Goal: Task Accomplishment & Management: Use online tool/utility

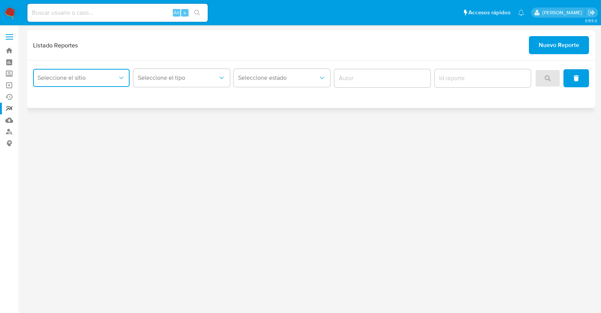
click at [112, 77] on span "Seleccione el sitio" at bounding box center [78, 78] width 80 height 8
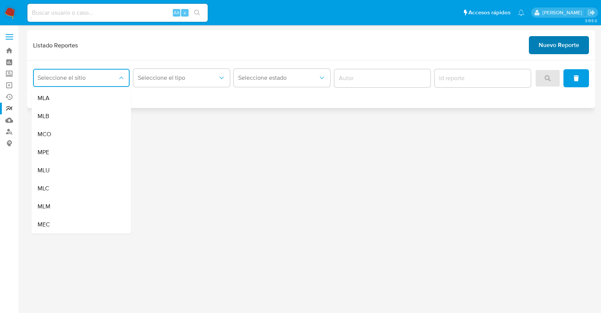
click at [550, 45] on span "Nuevo Reporte" at bounding box center [559, 45] width 41 height 17
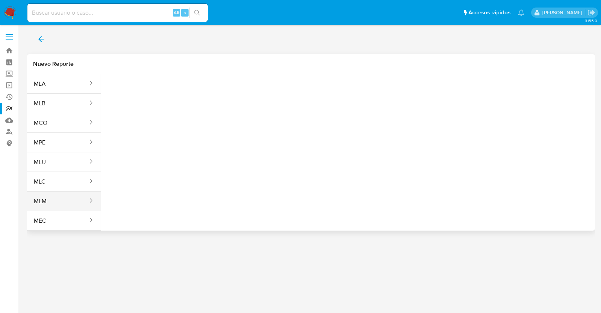
click at [50, 195] on button "MLM" at bounding box center [58, 201] width 62 height 18
click at [141, 88] on button "Seleccione una opcion" at bounding box center [148, 94] width 83 height 18
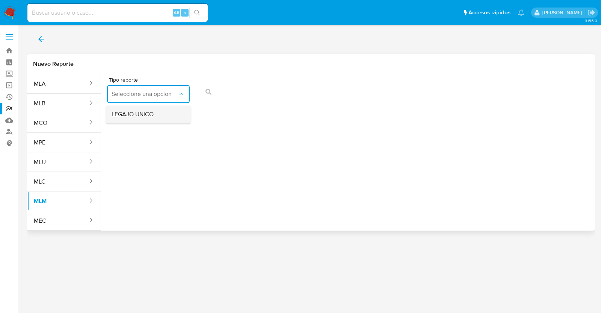
click at [156, 116] on div "LEGAJO UNICO" at bounding box center [146, 114] width 69 height 18
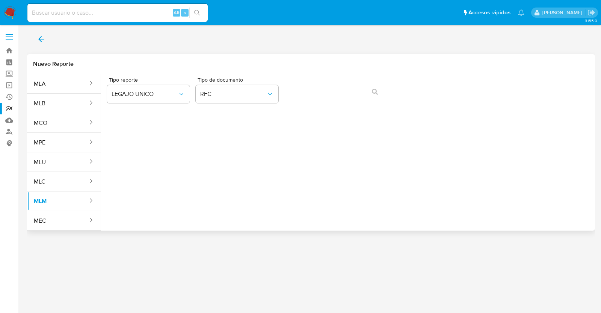
click at [249, 103] on div "Tipo de documento RFC" at bounding box center [237, 91] width 83 height 29
click at [249, 104] on div "Tipo de documento RFC" at bounding box center [237, 91] width 83 height 29
click at [250, 97] on span "RFC" at bounding box center [233, 94] width 66 height 8
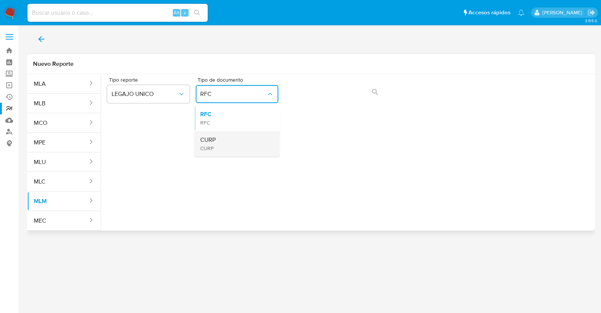
click at [229, 141] on div "CURP CURP" at bounding box center [234, 144] width 69 height 26
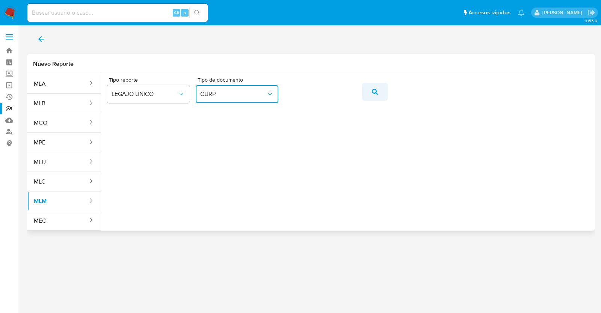
click at [376, 91] on icon "action-search" at bounding box center [375, 92] width 6 height 6
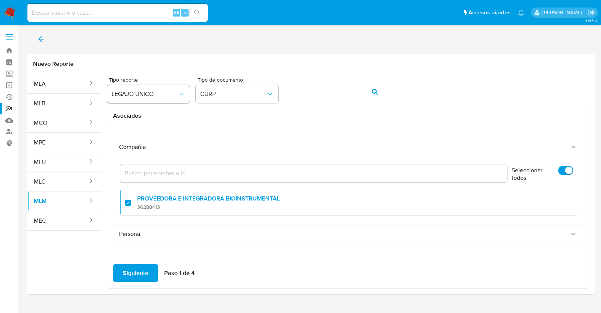
click at [156, 99] on button "LEGAJO UNICO" at bounding box center [148, 94] width 83 height 18
click at [156, 98] on button "LEGAJO UNICO" at bounding box center [148, 94] width 83 height 18
click at [278, 93] on div "Tipo reporte LEGAJO UNICO Tipo de documento CURP" at bounding box center [348, 91] width 482 height 29
click at [278, 93] on button "CURP" at bounding box center [237, 94] width 83 height 18
click at [265, 93] on span "CURP" at bounding box center [233, 94] width 66 height 8
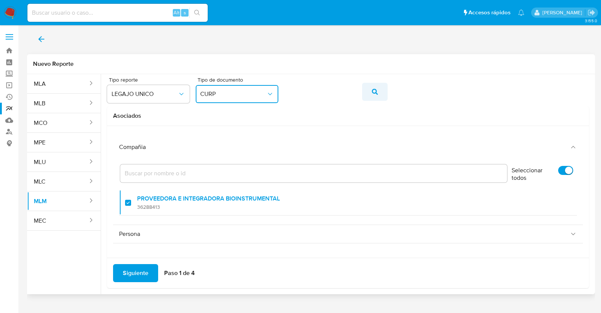
click at [381, 90] on button "action-search" at bounding box center [375, 92] width 26 height 18
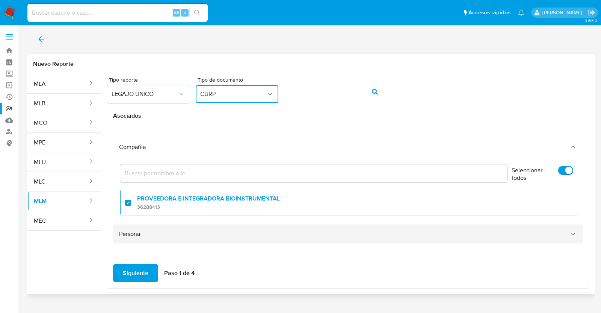
click at [553, 232] on div "Persona" at bounding box center [340, 234] width 443 height 8
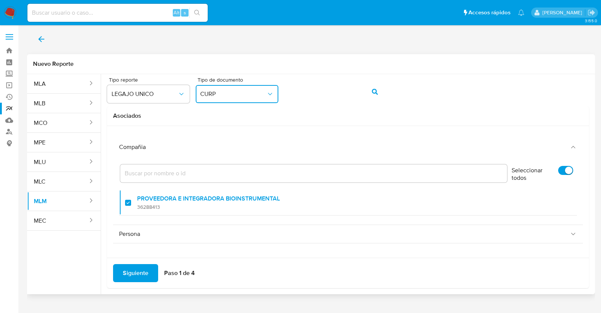
click at [232, 98] on button "CURP" at bounding box center [237, 94] width 83 height 18
click at [242, 114] on div "RFC RFC" at bounding box center [234, 118] width 69 height 26
click at [370, 88] on button "action-search" at bounding box center [375, 92] width 26 height 18
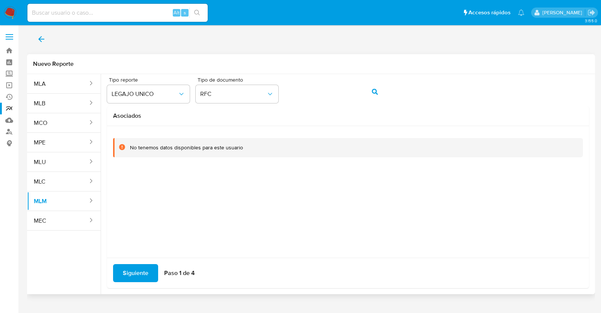
click at [372, 91] on icon "action-search" at bounding box center [375, 92] width 6 height 6
click at [263, 97] on span "RFC" at bounding box center [233, 94] width 66 height 8
click at [246, 149] on div "CURP CURP" at bounding box center [234, 144] width 69 height 26
click at [387, 97] on button "action-search" at bounding box center [375, 92] width 26 height 18
click at [379, 91] on button "action-search" at bounding box center [375, 92] width 26 height 18
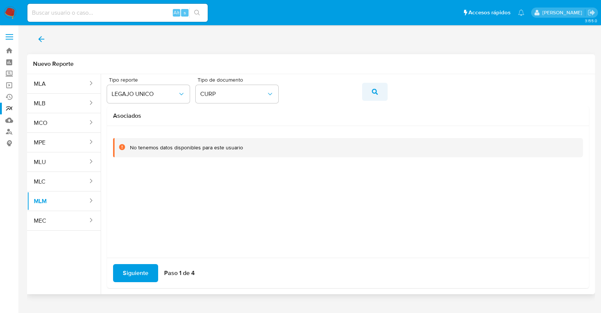
click at [368, 90] on button "action-search" at bounding box center [375, 92] width 26 height 18
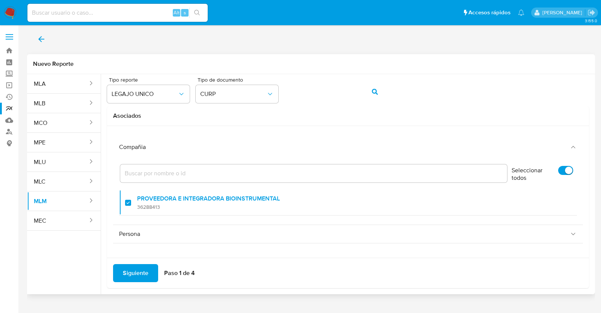
click at [168, 172] on input "Filtro" at bounding box center [313, 173] width 387 height 10
click at [191, 174] on input "Filtro" at bounding box center [313, 173] width 387 height 10
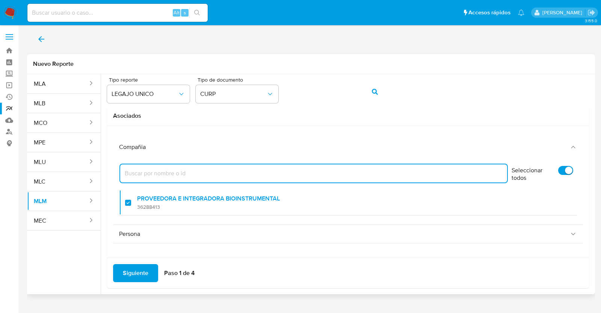
paste input "440422179"
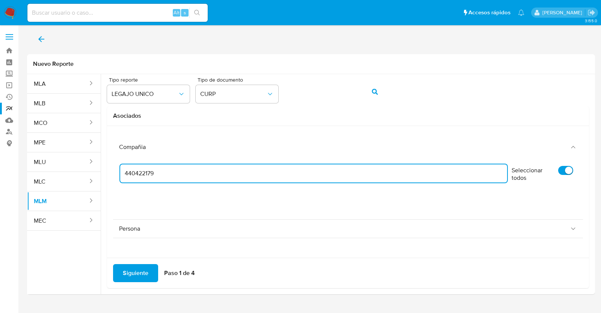
type input "440422179"
click at [260, 100] on button "CURP" at bounding box center [237, 94] width 83 height 18
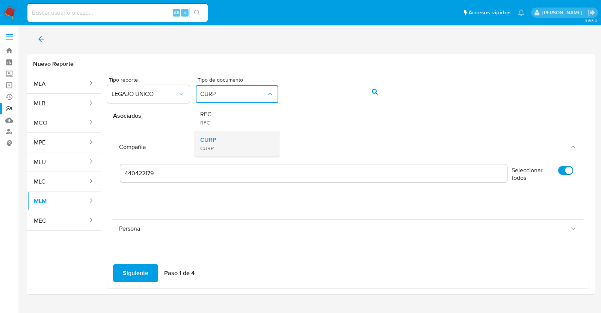
click at [236, 139] on div "CURP CURP" at bounding box center [234, 144] width 69 height 26
click at [384, 90] on button "action-search" at bounding box center [375, 92] width 26 height 18
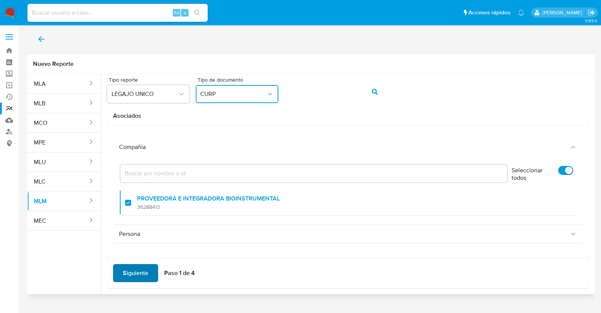
click at [123, 272] on span "Siguiente" at bounding box center [136, 273] width 26 height 17
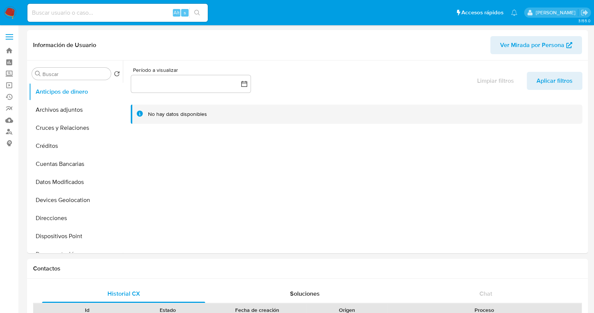
select select "10"
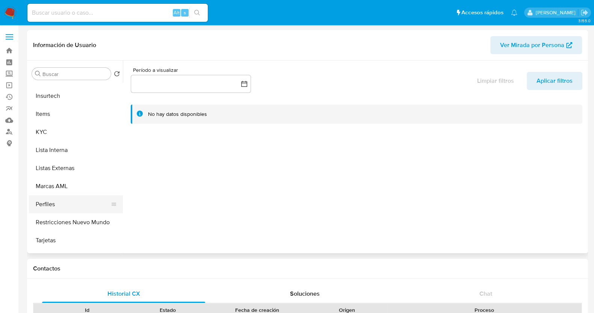
scroll to position [317, 0]
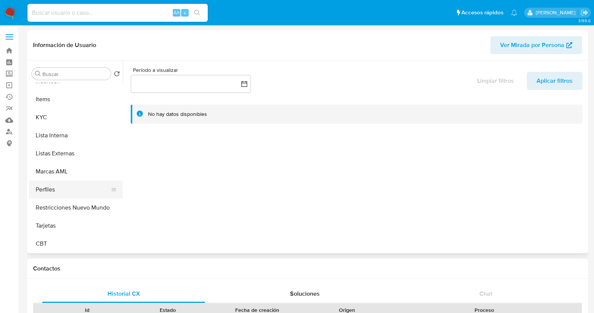
click at [57, 189] on button "Perfiles" at bounding box center [73, 189] width 88 height 18
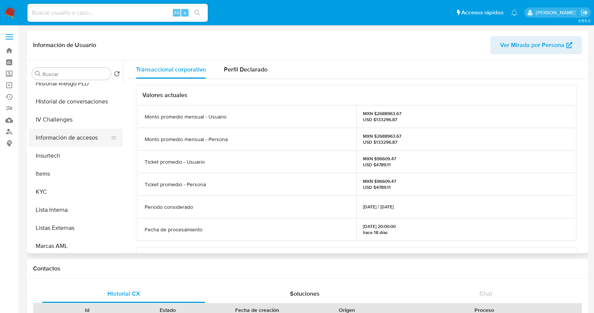
scroll to position [282, 0]
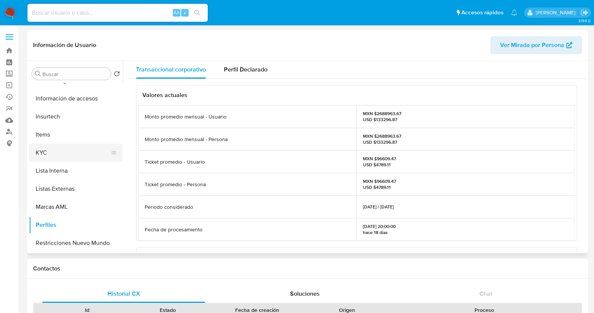
click at [46, 154] on button "KYC" at bounding box center [73, 153] width 88 height 18
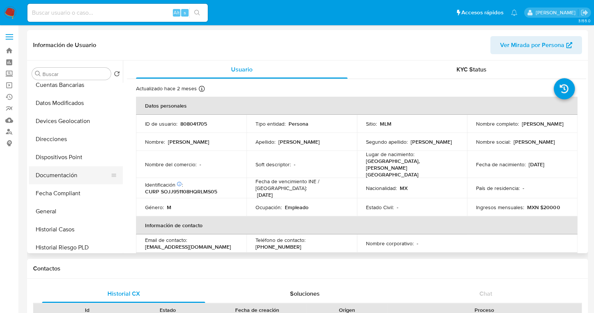
scroll to position [94, 0]
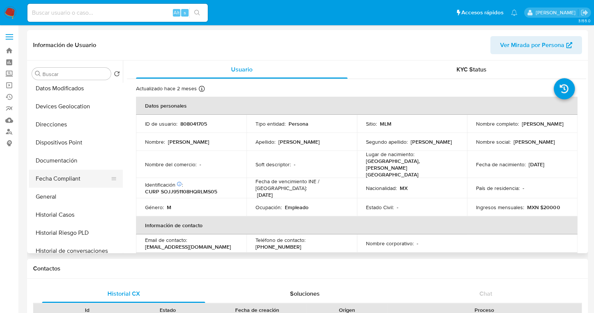
click at [72, 181] on button "Fecha Compliant" at bounding box center [73, 178] width 88 height 18
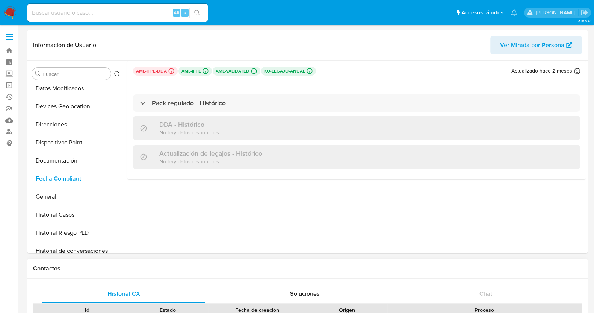
scroll to position [47, 0]
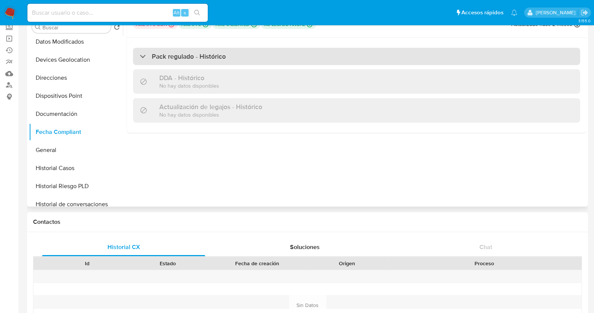
click at [140, 56] on div "Pack regulado - Histórico" at bounding box center [183, 56] width 86 height 8
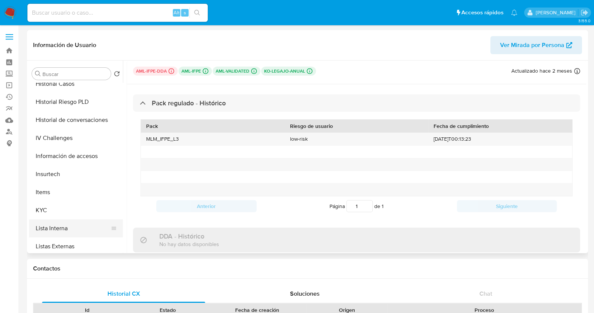
scroll to position [317, 0]
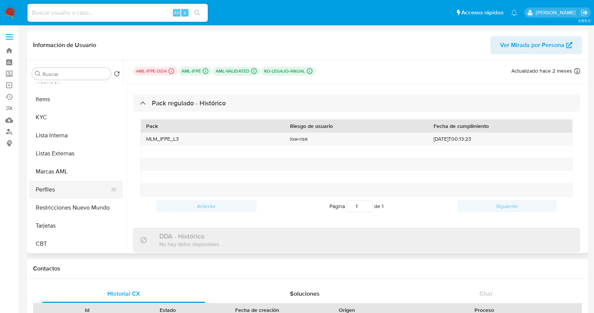
click at [75, 193] on button "Perfiles" at bounding box center [73, 189] width 88 height 18
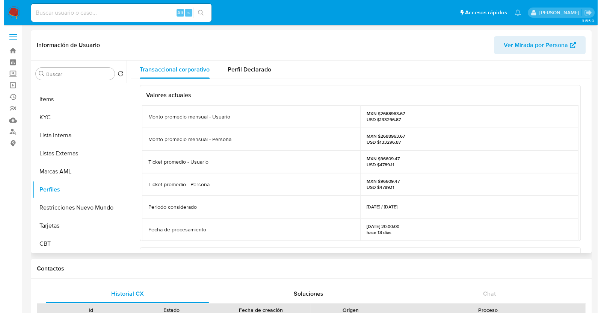
scroll to position [94, 0]
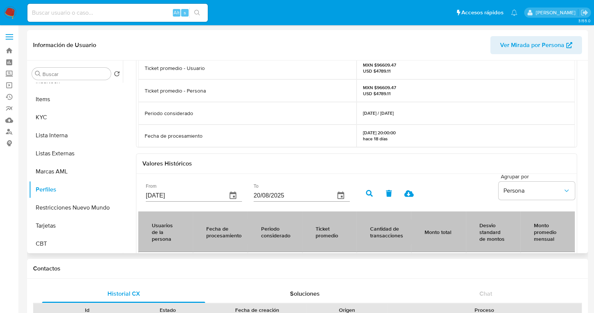
click at [196, 196] on input "23/05/2025" at bounding box center [183, 195] width 75 height 12
click at [232, 196] on icon "button" at bounding box center [232, 195] width 9 height 9
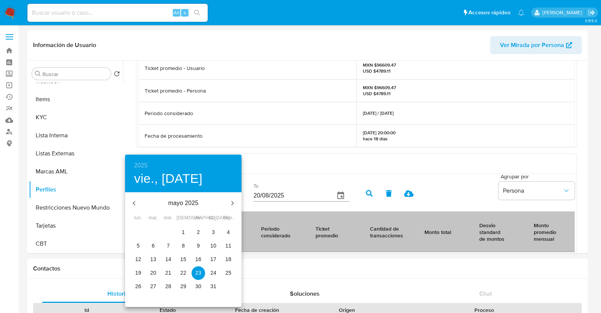
click at [146, 163] on h6 "2025" at bounding box center [141, 165] width 14 height 11
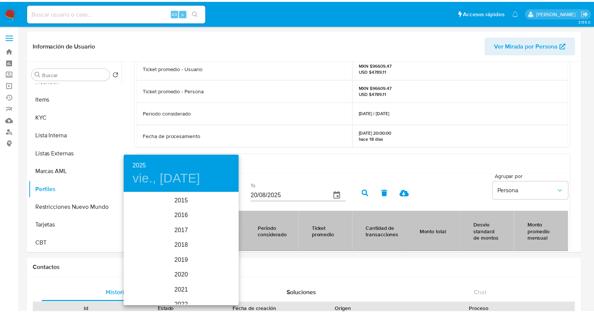
scroll to position [105, 0]
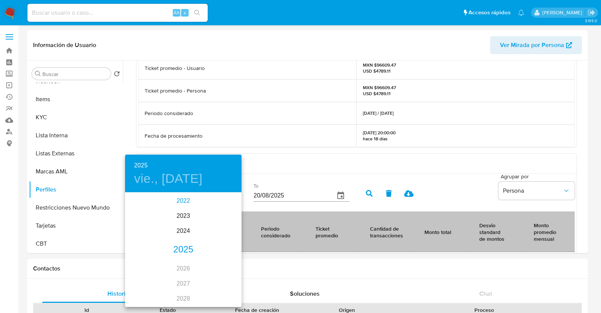
click at [178, 200] on div "2022" at bounding box center [183, 200] width 116 height 15
click at [224, 240] on div "jun." at bounding box center [222, 235] width 39 height 28
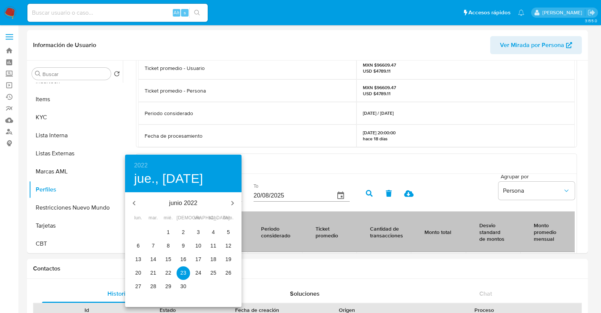
click at [171, 233] on span "1" at bounding box center [169, 232] width 14 height 8
type input "01/06/2022"
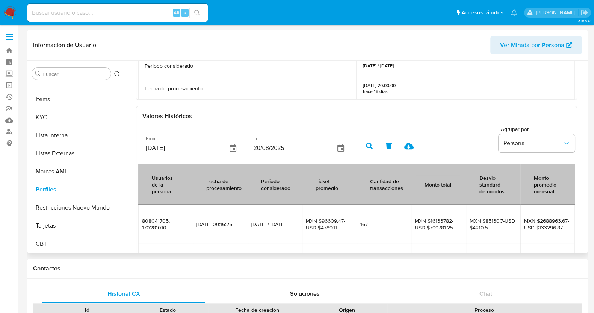
click at [369, 147] on icon "button" at bounding box center [369, 145] width 7 height 7
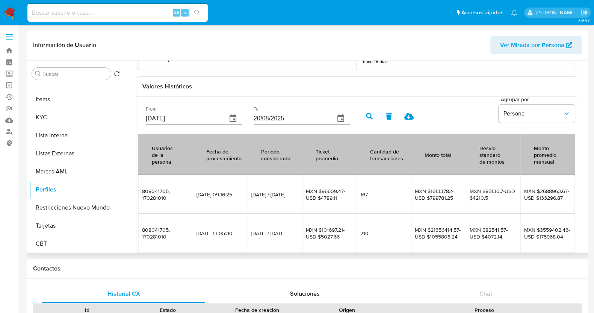
scroll to position [145, 0]
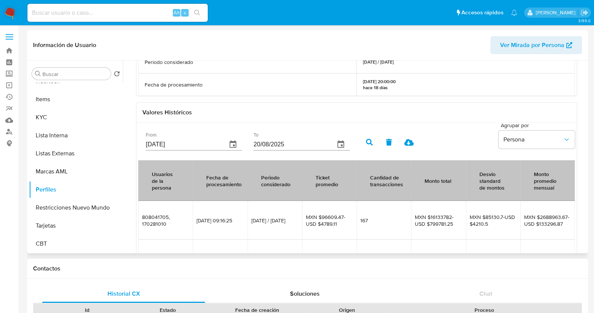
click at [410, 142] on icon at bounding box center [408, 142] width 9 height 9
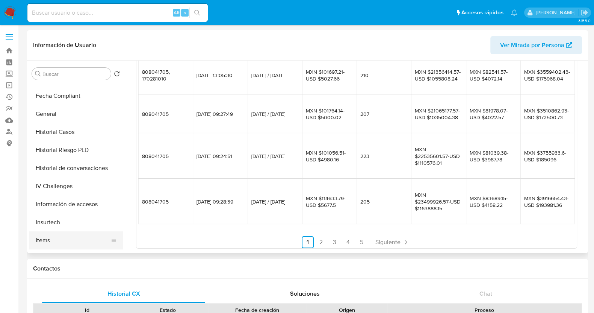
scroll to position [130, 0]
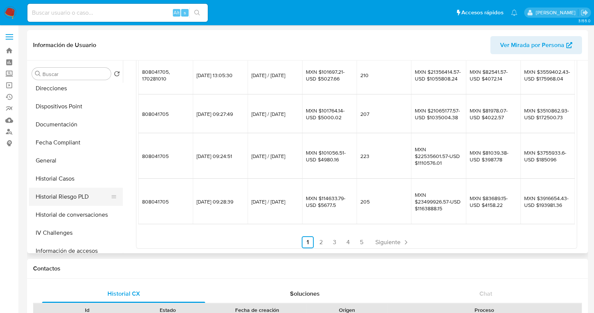
click at [71, 195] on button "Historial Riesgo PLD" at bounding box center [73, 196] width 88 height 18
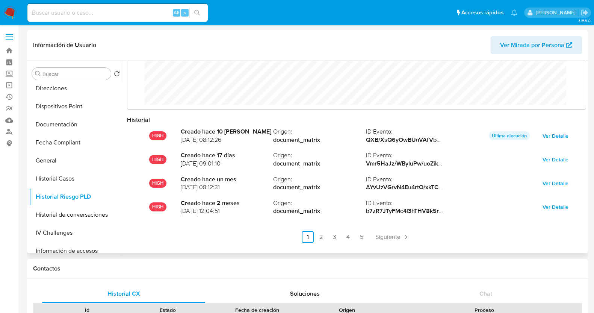
scroll to position [39, 0]
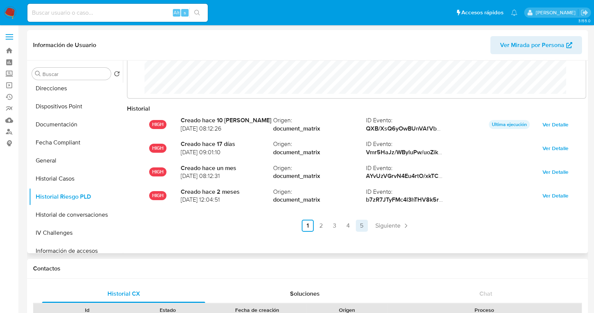
click at [361, 224] on link "5" at bounding box center [362, 225] width 12 height 12
click at [389, 221] on link "4" at bounding box center [390, 225] width 12 height 12
click at [355, 226] on link "3" at bounding box center [355, 225] width 12 height 12
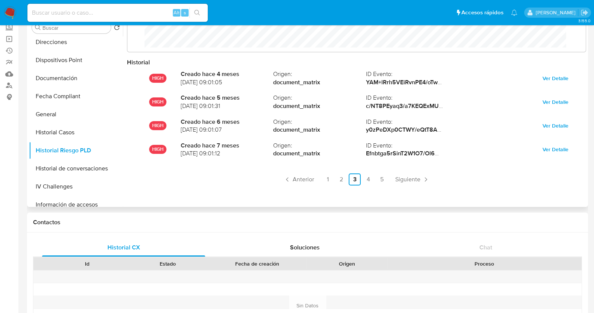
scroll to position [47, 0]
click at [344, 178] on link "2" at bounding box center [341, 179] width 12 height 12
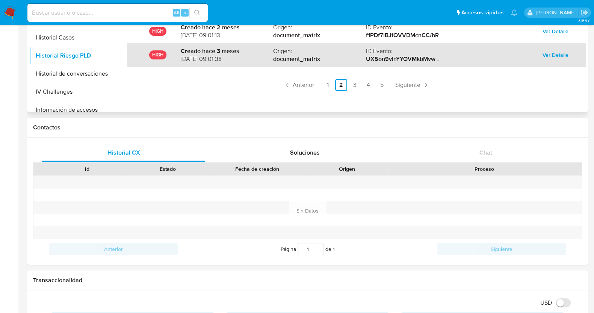
scroll to position [39, 0]
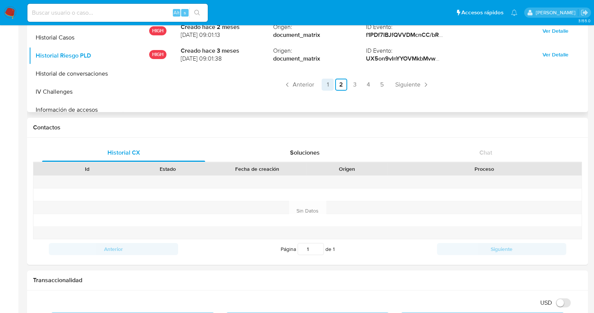
click at [325, 85] on link "1" at bounding box center [328, 85] width 12 height 12
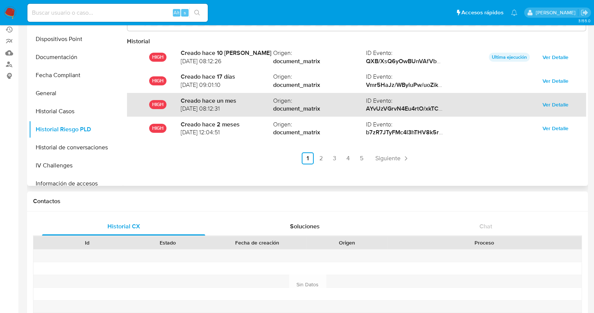
scroll to position [0, 0]
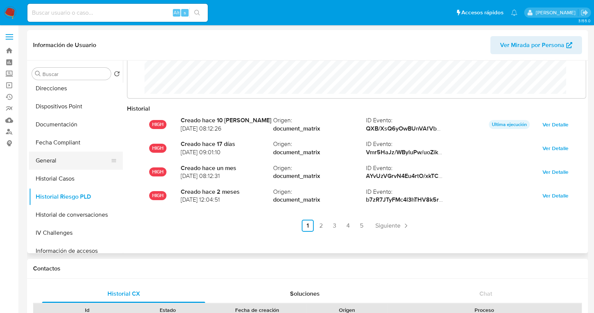
drag, startPoint x: 68, startPoint y: 164, endPoint x: 85, endPoint y: 162, distance: 17.8
click at [68, 164] on button "General" at bounding box center [73, 160] width 88 height 18
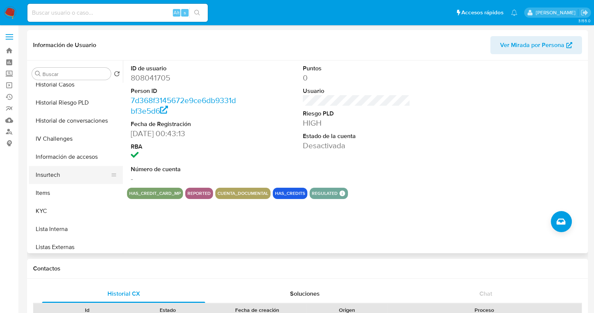
scroll to position [223, 0]
click at [55, 206] on button "KYC" at bounding box center [73, 211] width 88 height 18
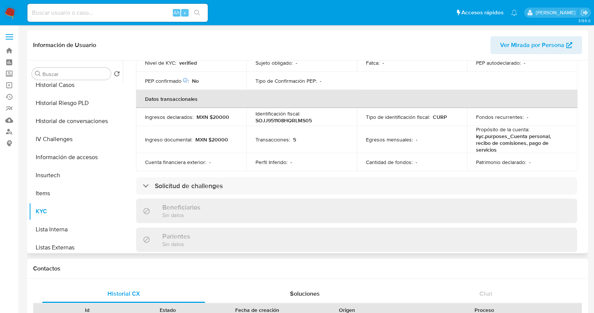
scroll to position [187, 0]
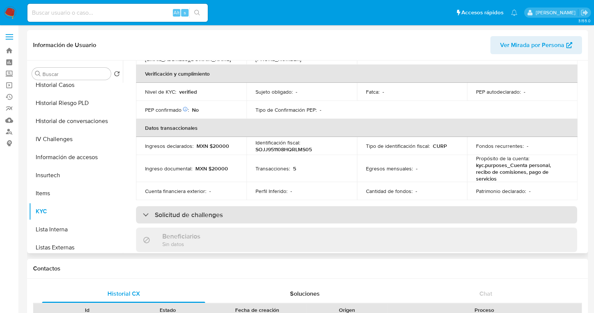
click at [147, 210] on div "Solicitud de challenges" at bounding box center [183, 214] width 80 height 8
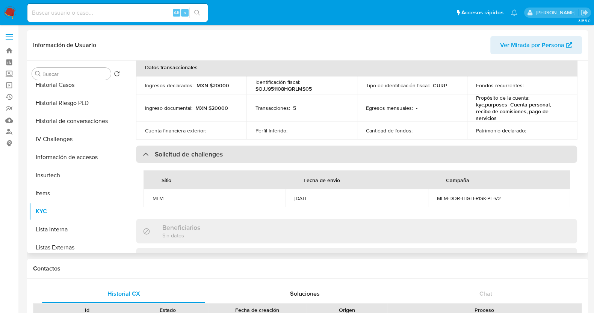
scroll to position [282, 0]
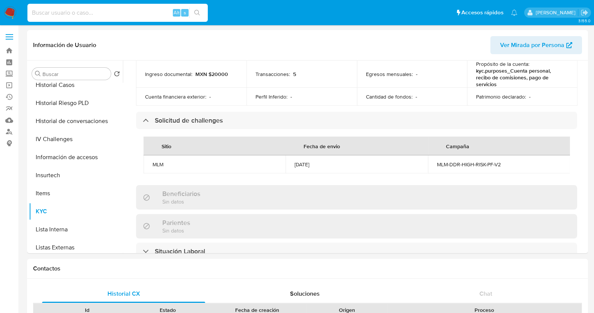
paste input "440422179"
type input "440422179"
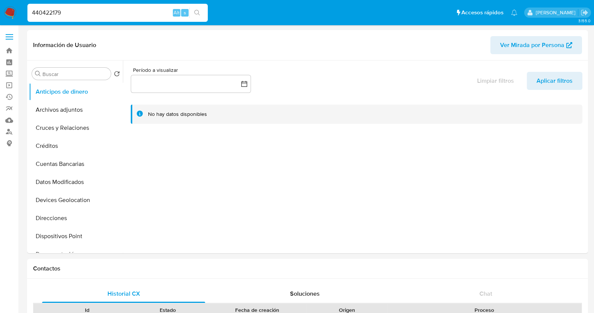
select select "10"
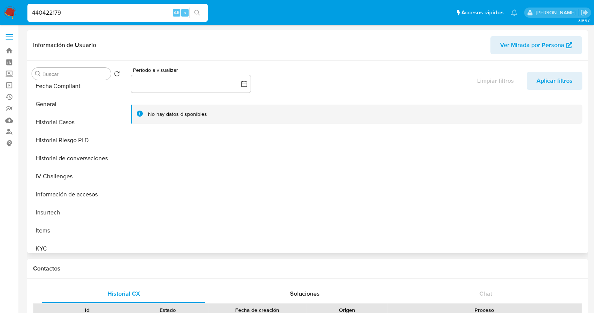
scroll to position [235, 0]
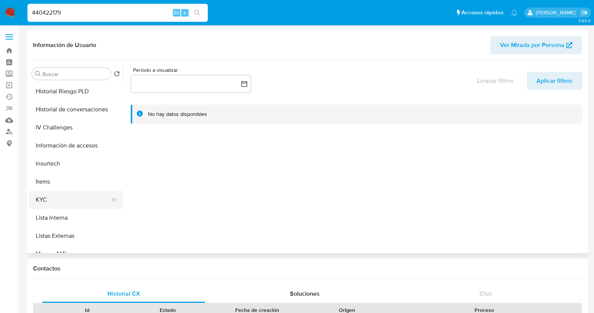
click at [48, 204] on button "KYC" at bounding box center [73, 199] width 88 height 18
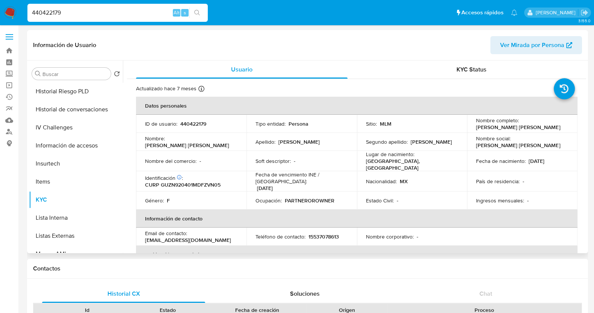
scroll to position [47, 0]
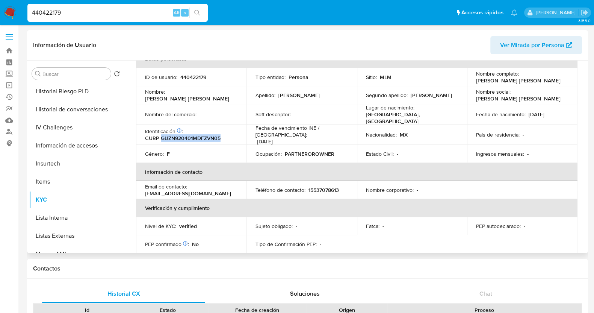
drag, startPoint x: 223, startPoint y: 136, endPoint x: 160, endPoint y: 133, distance: 62.8
click at [160, 133] on div "Identificación CIC: 226984648 : CURP GUZN920401MDFZVN05" at bounding box center [191, 135] width 92 height 14
copy p "GUZN920401MDFZVN05"
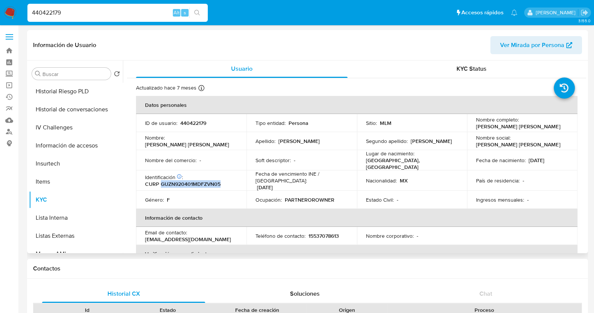
scroll to position [0, 0]
click at [401, 147] on td "Segundo apellido : Zavala" at bounding box center [412, 142] width 110 height 18
drag, startPoint x: 221, startPoint y: 178, endPoint x: 160, endPoint y: 180, distance: 60.1
click at [160, 180] on div "Identificación CIC: 226984648 : CURP GUZN920401MDFZVN05" at bounding box center [191, 181] width 92 height 14
copy p "GUZN920401MDFZVN05"
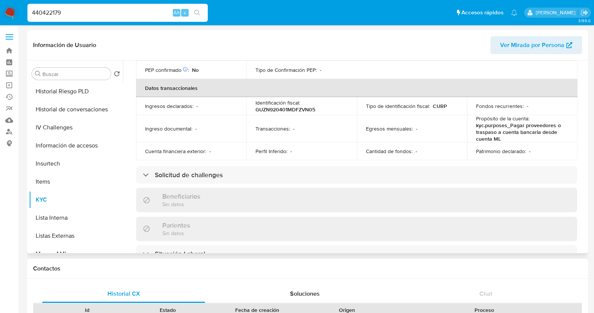
scroll to position [187, 0]
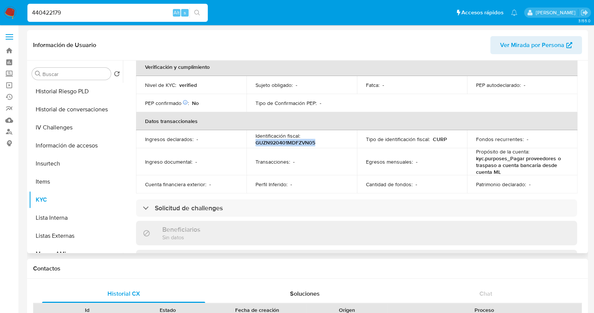
drag, startPoint x: 315, startPoint y: 137, endPoint x: 255, endPoint y: 138, distance: 59.4
click at [255, 138] on div "Identificación fiscal : GUZN920401MDFZVN05" at bounding box center [301, 139] width 92 height 14
copy p "GUZN920401MDFZVN05"
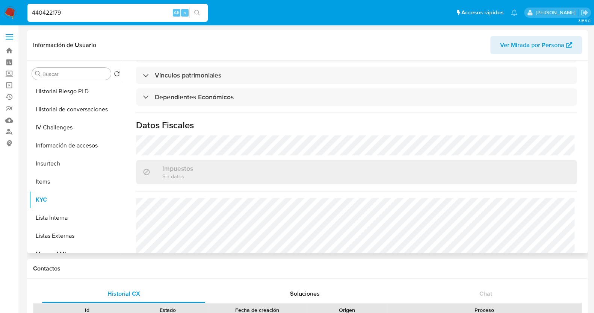
scroll to position [459, 0]
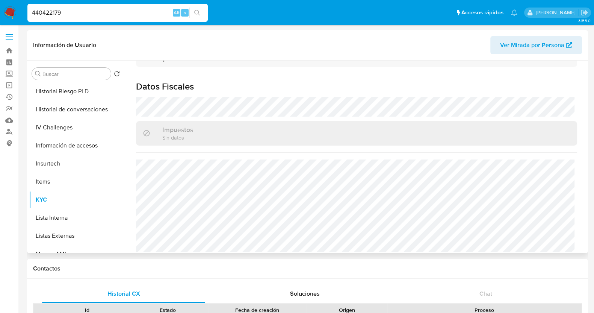
click at [569, 42] on icon "button" at bounding box center [569, 45] width 6 height 6
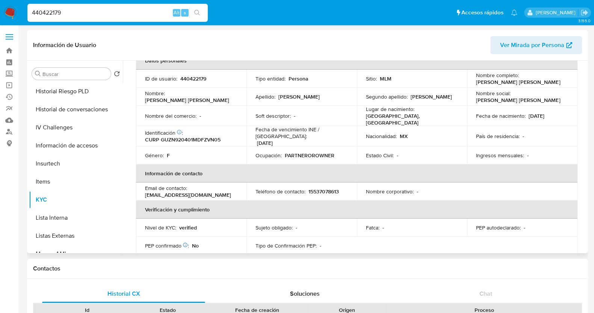
scroll to position [47, 0]
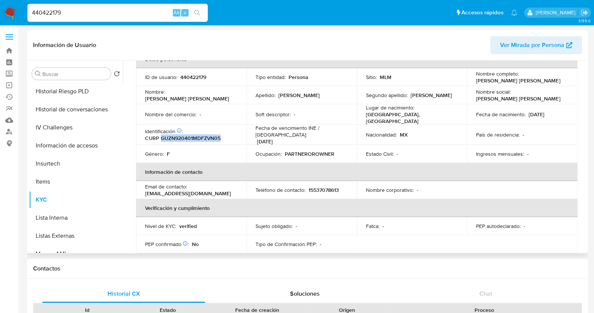
drag, startPoint x: 222, startPoint y: 135, endPoint x: 162, endPoint y: 135, distance: 60.5
click at [162, 135] on div "Identificación CIC: 226984648 : CURP GUZN920401MDFZVN05" at bounding box center [191, 135] width 92 height 14
copy p "GUZN920401MDFZVN05"
click at [154, 14] on input "440422179" at bounding box center [117, 13] width 180 height 10
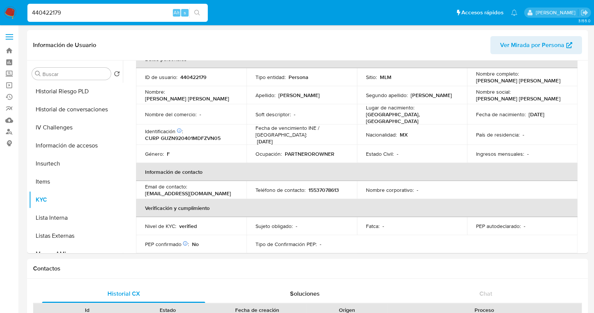
paste input "1164222950"
type input "1164222950"
click at [193, 17] on button "search-icon" at bounding box center [196, 13] width 15 height 11
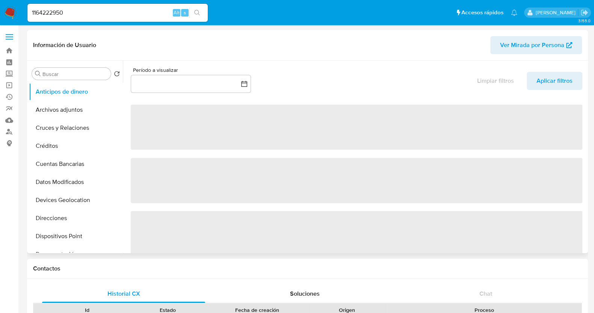
select select "10"
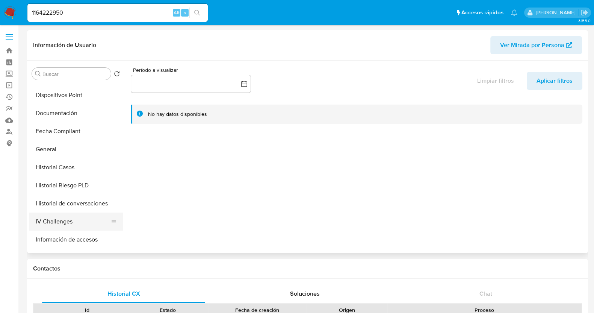
scroll to position [235, 0]
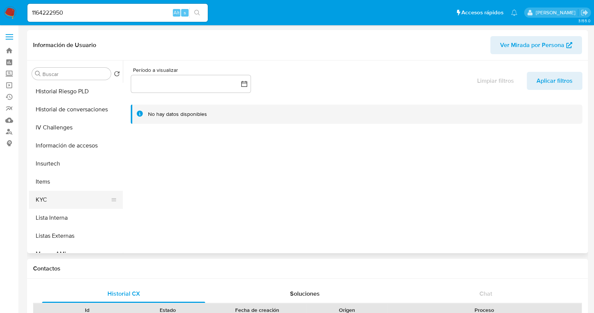
click at [56, 199] on button "KYC" at bounding box center [73, 199] width 88 height 18
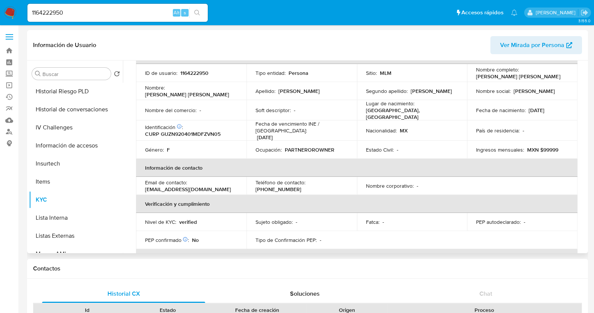
scroll to position [0, 0]
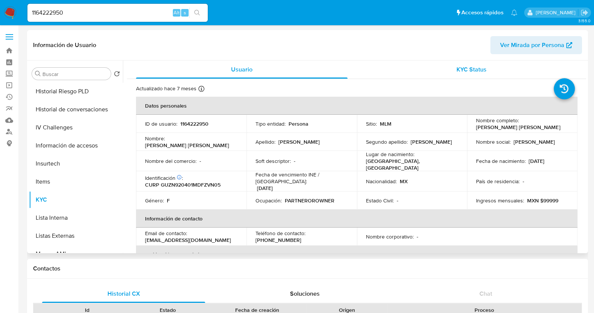
click at [453, 60] on div "KYC Status" at bounding box center [472, 69] width 212 height 18
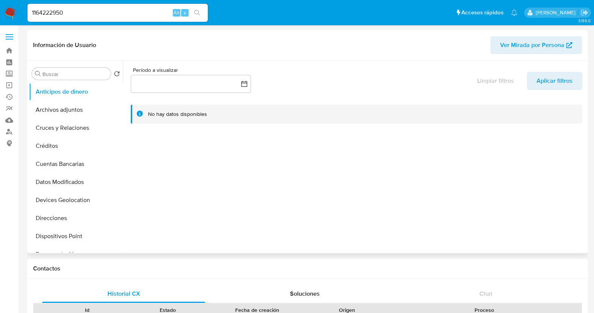
select select "10"
click at [165, 85] on button "button" at bounding box center [191, 84] width 120 height 18
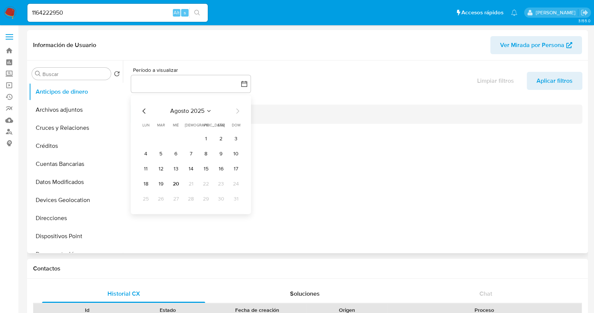
click at [404, 172] on div at bounding box center [354, 156] width 463 height 192
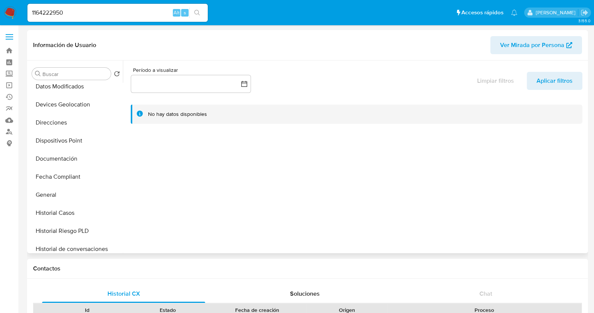
scroll to position [187, 0]
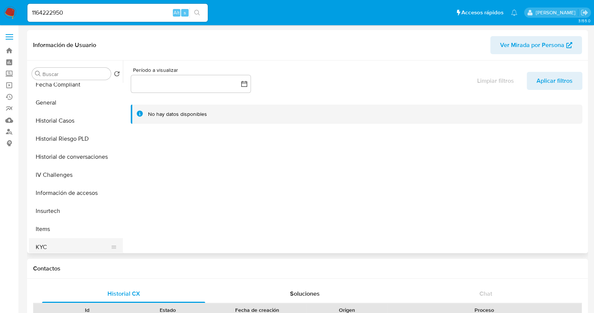
click at [58, 248] on button "KYC" at bounding box center [73, 247] width 88 height 18
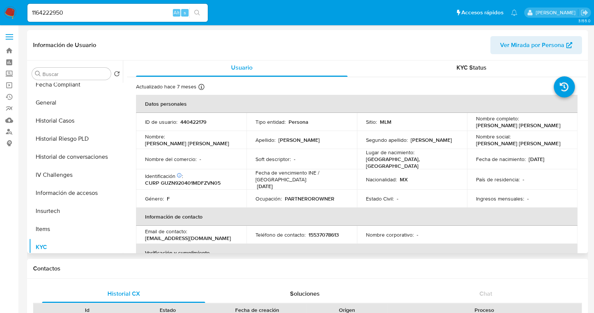
scroll to position [0, 0]
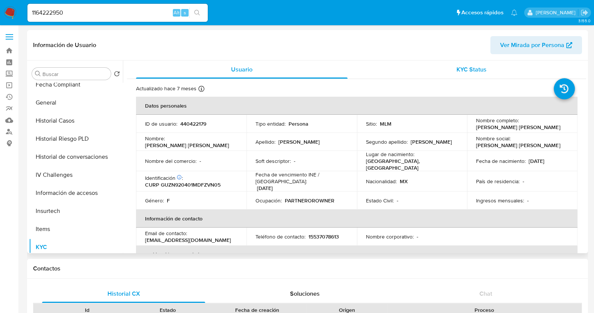
click at [479, 67] on span "KYC Status" at bounding box center [472, 69] width 30 height 9
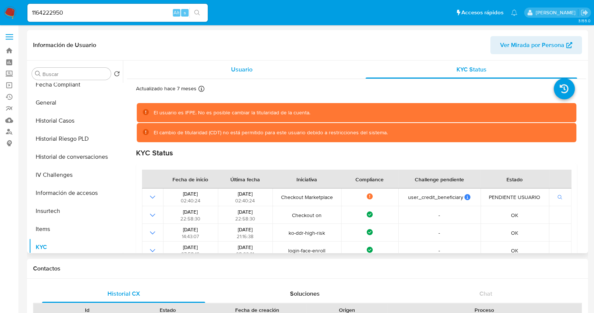
click at [240, 74] on div "Usuario" at bounding box center [242, 69] width 212 height 18
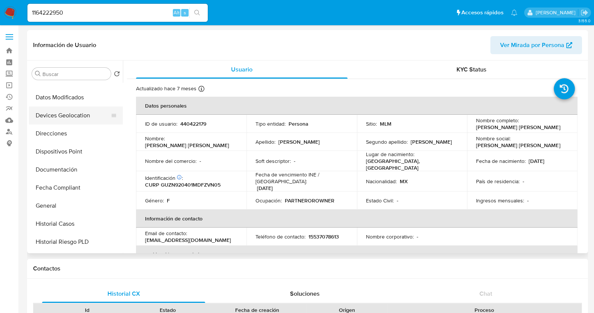
scroll to position [94, 0]
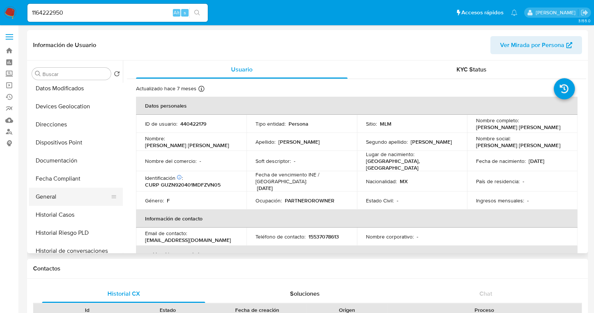
click at [66, 192] on button "General" at bounding box center [73, 196] width 88 height 18
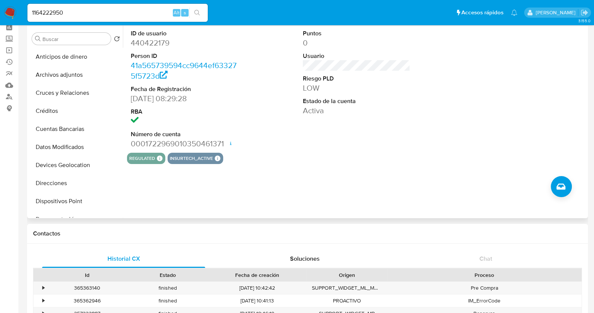
scroll to position [0, 0]
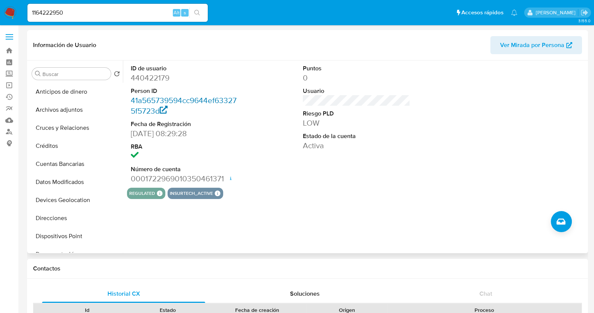
click at [153, 100] on link "41a565739594cc9644ef633275f5723d" at bounding box center [184, 105] width 106 height 21
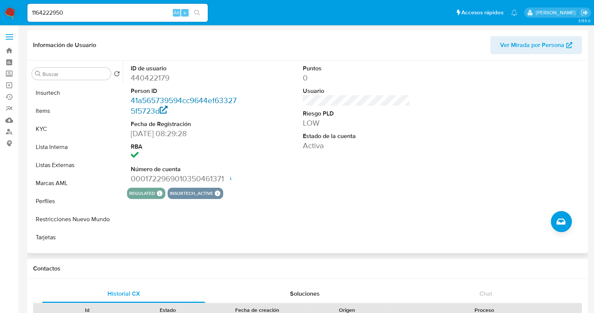
scroll to position [308, 0]
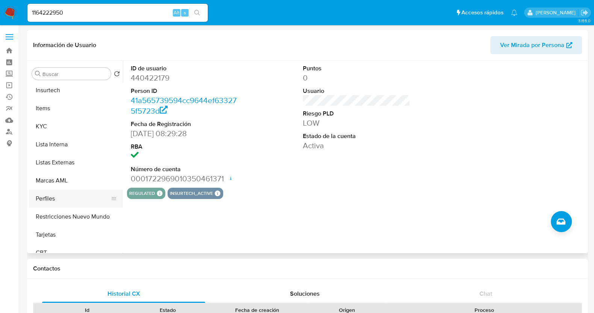
click at [60, 192] on button "Perfiles" at bounding box center [73, 198] width 88 height 18
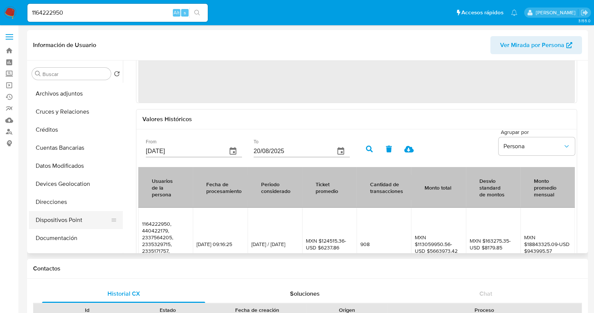
scroll to position [0, 0]
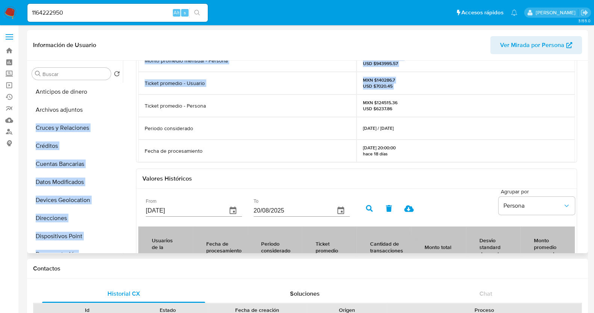
drag, startPoint x: 122, startPoint y: 98, endPoint x: 120, endPoint y: 113, distance: 15.9
click at [120, 113] on div "Buscar Volver al orden por defecto Anticipos de dinero Archivos adjuntos Cruces…" at bounding box center [307, 156] width 557 height 192
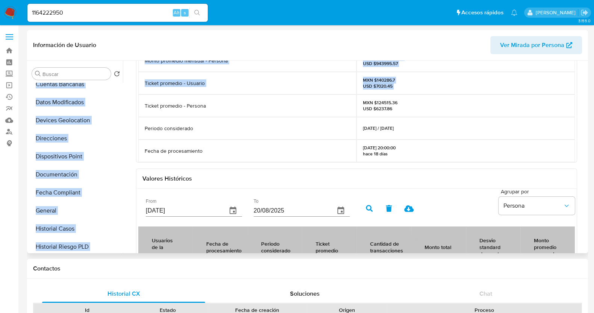
scroll to position [94, 0]
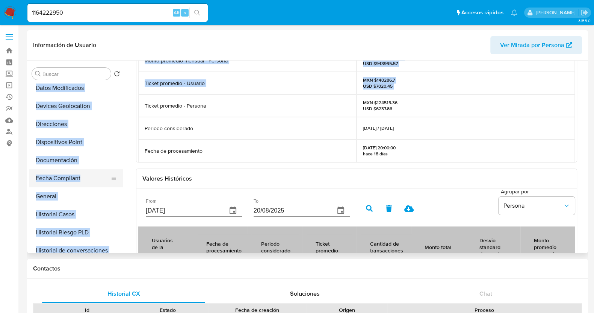
click at [67, 183] on button "Fecha Compliant" at bounding box center [73, 178] width 88 height 18
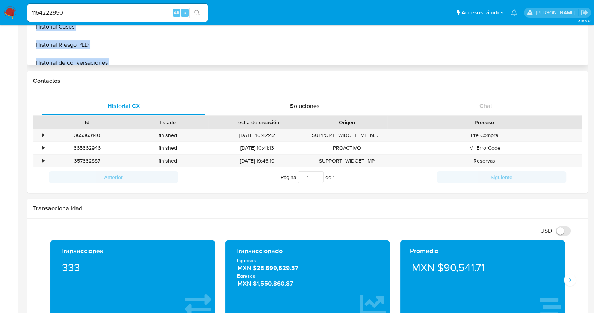
scroll to position [0, 0]
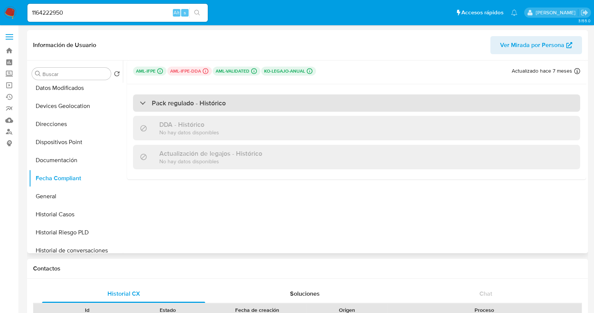
click at [140, 103] on div at bounding box center [140, 103] width 0 height 0
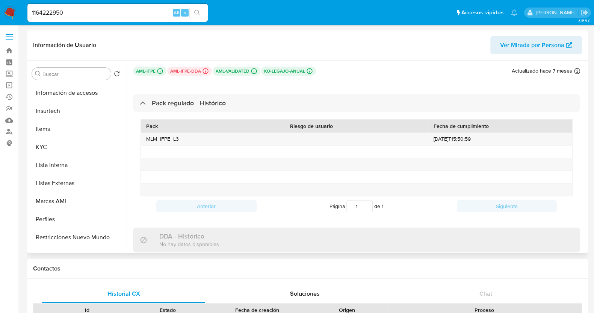
scroll to position [298, 0]
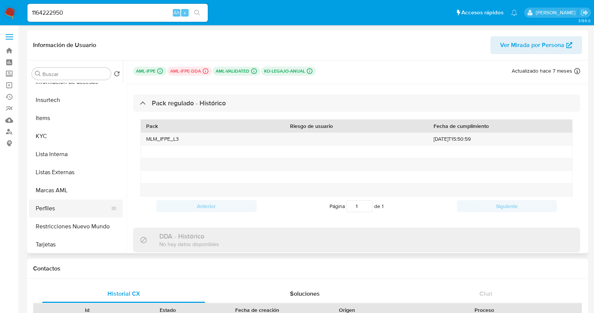
click at [72, 207] on button "Perfiles" at bounding box center [73, 208] width 88 height 18
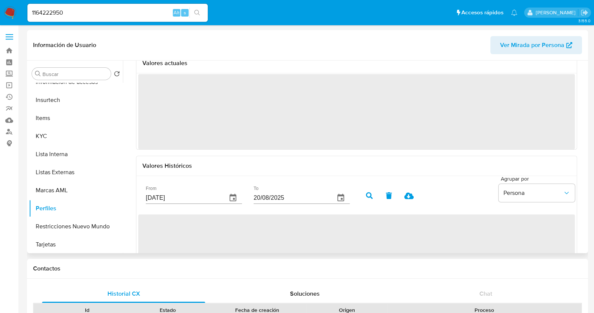
scroll to position [47, 0]
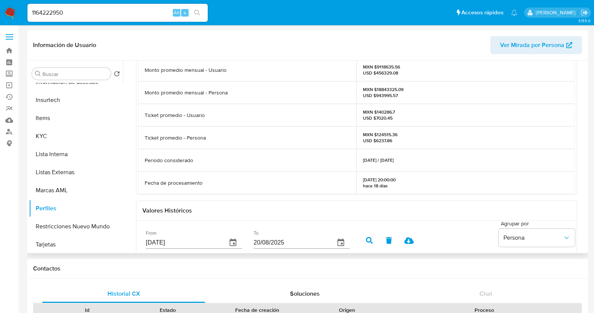
click at [197, 183] on p "Fecha de procesamiento" at bounding box center [174, 182] width 58 height 7
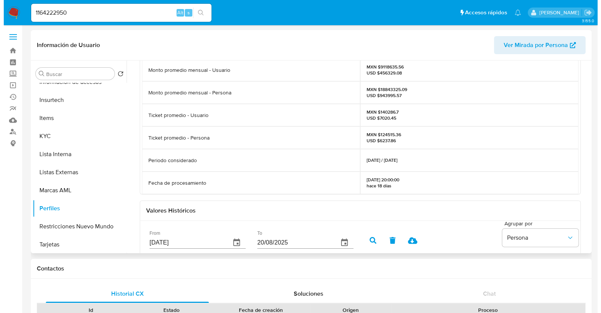
scroll to position [141, 0]
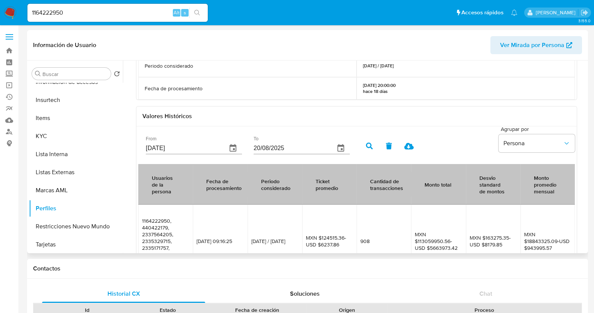
click at [178, 138] on div "From 23/05/2025" at bounding box center [194, 145] width 96 height 18
click at [180, 147] on input "23/05/2025" at bounding box center [183, 148] width 75 height 12
click at [230, 146] on icon "button" at bounding box center [233, 148] width 7 height 8
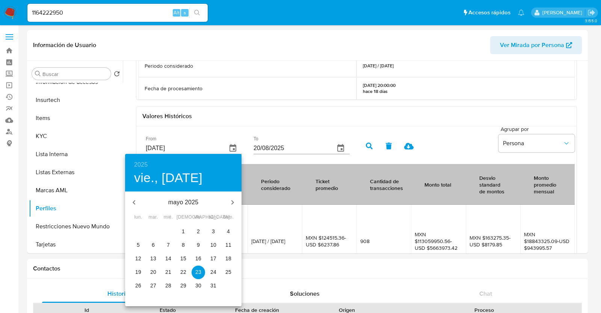
click at [146, 164] on h6 "2025" at bounding box center [141, 164] width 14 height 11
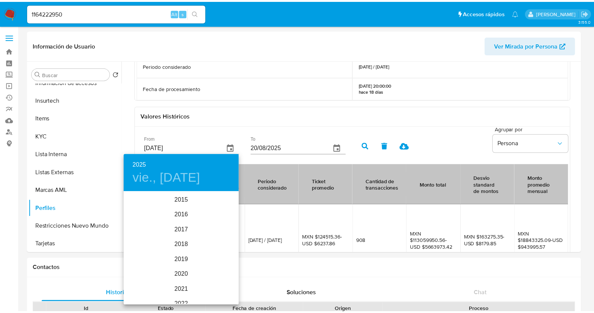
scroll to position [105, 0]
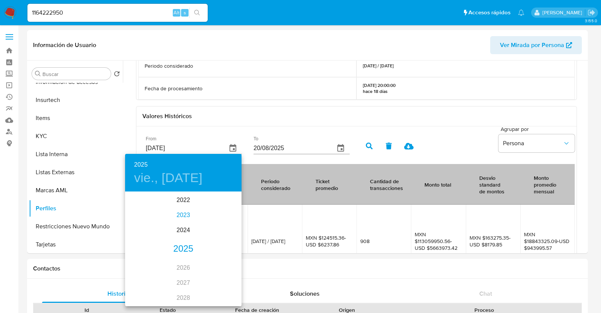
click at [177, 212] on div "2023" at bounding box center [183, 214] width 116 height 15
click at [145, 289] on div "oct." at bounding box center [144, 291] width 39 height 28
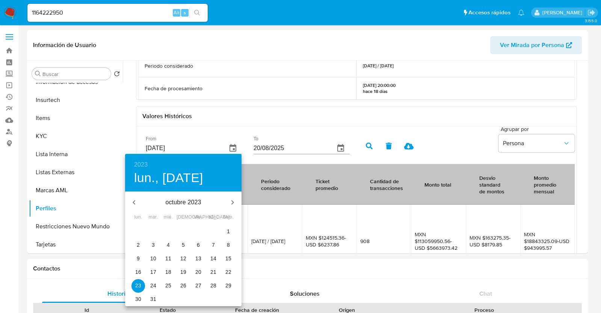
click at [226, 232] on span "1" at bounding box center [229, 231] width 14 height 8
type input "01/10/2023"
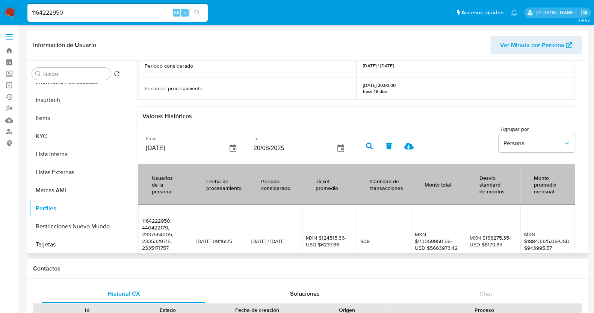
click at [366, 144] on icon "button" at bounding box center [369, 145] width 7 height 7
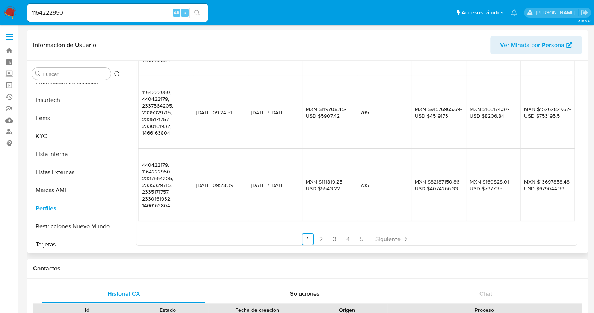
scroll to position [488, 0]
click at [360, 236] on link "5" at bounding box center [362, 237] width 12 height 12
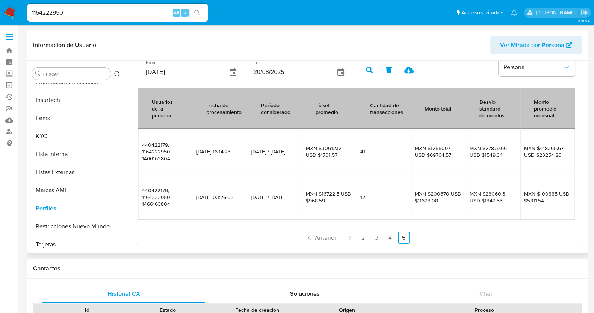
click at [411, 72] on icon at bounding box center [408, 70] width 9 height 7
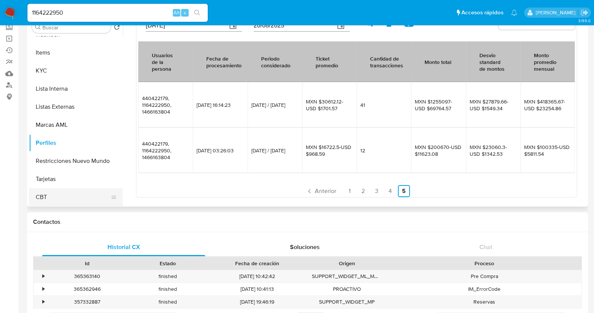
scroll to position [176, 0]
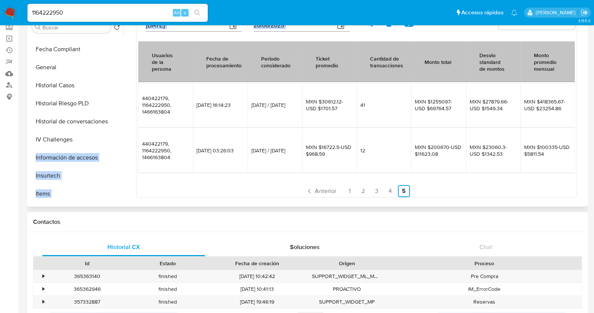
drag, startPoint x: 122, startPoint y: 128, endPoint x: 121, endPoint y: 141, distance: 12.9
click at [121, 141] on div "Buscar Volver al orden por defecto Anticipos de dinero Archivos adjuntos Cruces…" at bounding box center [307, 110] width 557 height 192
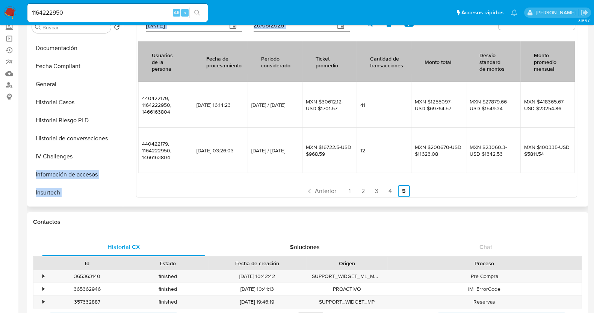
scroll to position [161, 0]
click at [67, 117] on button "Historial Riesgo PLD" at bounding box center [73, 119] width 88 height 18
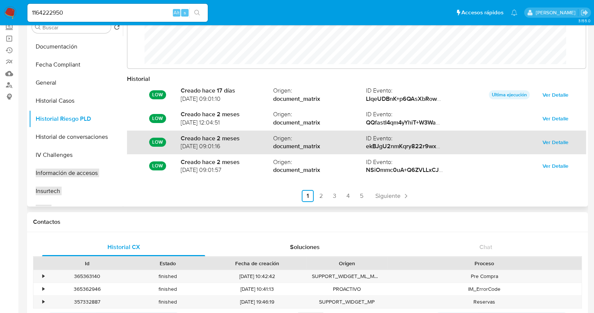
scroll to position [39, 0]
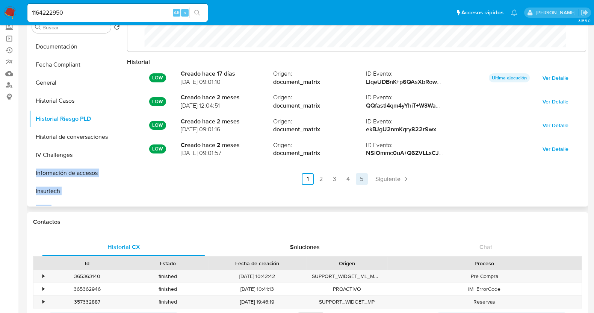
click at [357, 181] on link "5" at bounding box center [362, 179] width 12 height 12
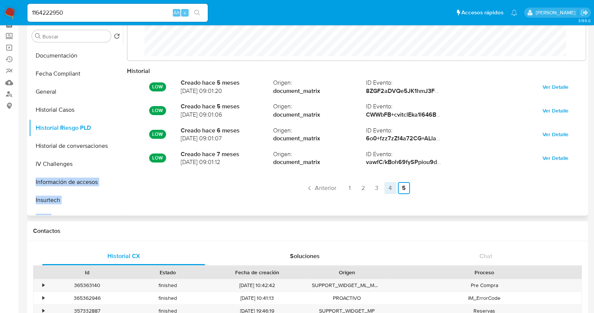
click at [387, 187] on link "4" at bounding box center [390, 188] width 12 height 12
click at [353, 188] on link "3" at bounding box center [355, 188] width 12 height 12
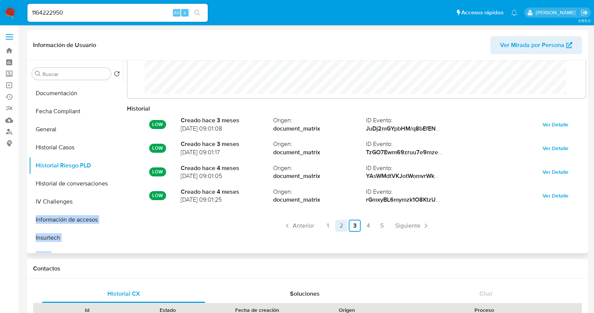
click at [337, 228] on link "2" at bounding box center [341, 225] width 12 height 12
click at [330, 224] on link "1" at bounding box center [328, 225] width 12 height 12
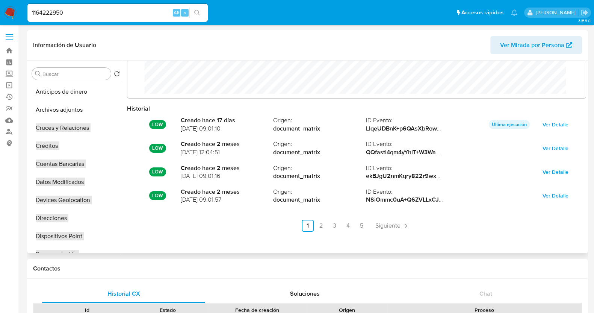
drag, startPoint x: 122, startPoint y: 97, endPoint x: 122, endPoint y: 108, distance: 11.3
click at [122, 108] on div "Buscar Volver al orden por defecto Anticipos de dinero Archivos adjuntos Cruces…" at bounding box center [307, 156] width 557 height 192
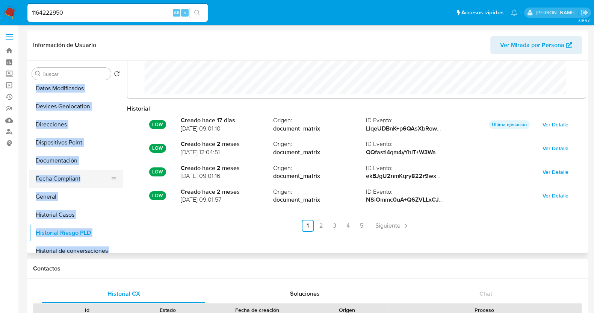
click at [66, 177] on button "Fecha Compliant" at bounding box center [73, 178] width 88 height 18
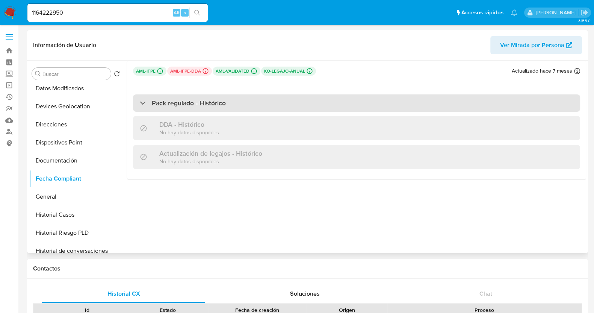
click at [147, 103] on div "Pack regulado - Histórico" at bounding box center [183, 103] width 86 height 8
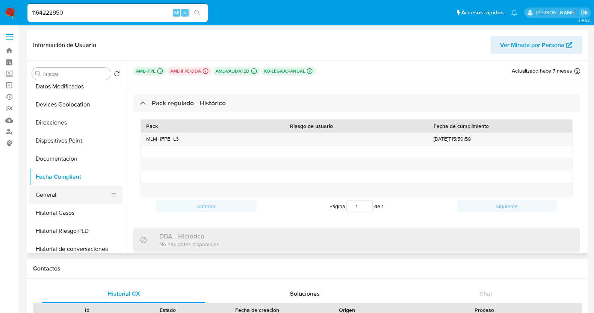
scroll to position [187, 0]
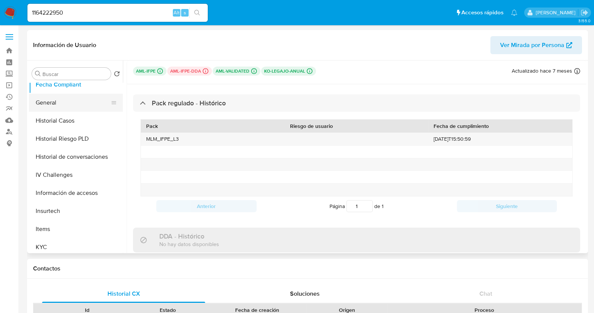
click at [51, 106] on button "General" at bounding box center [73, 103] width 88 height 18
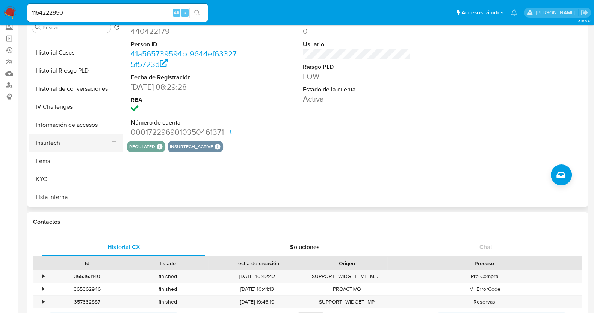
scroll to position [235, 0]
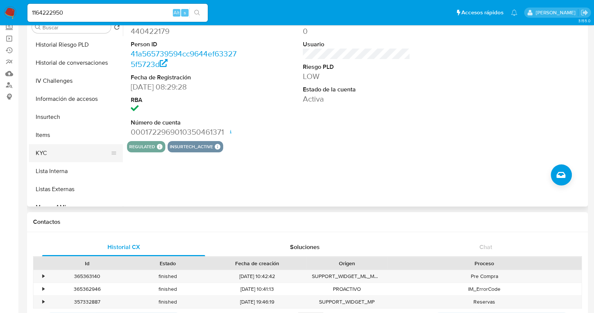
click at [57, 145] on button "KYC" at bounding box center [73, 153] width 88 height 18
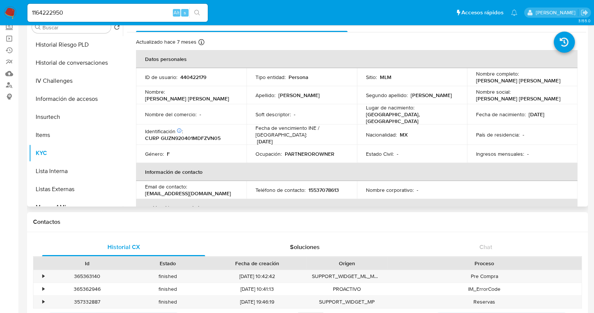
scroll to position [187, 0]
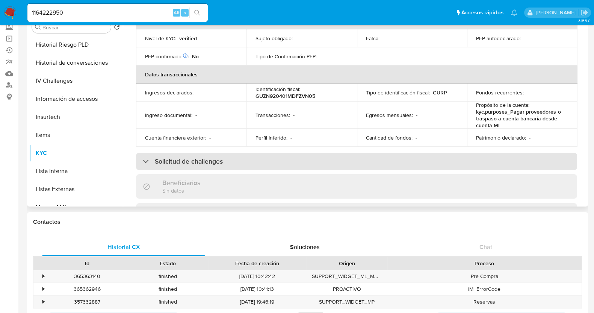
click at [148, 157] on div "Solicitud de challenges" at bounding box center [183, 161] width 80 height 8
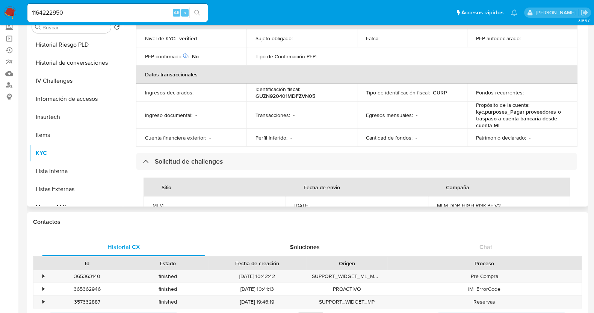
scroll to position [282, 0]
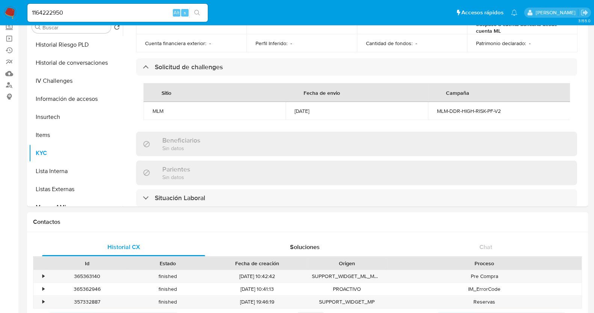
click at [115, 14] on input "1164222950" at bounding box center [117, 13] width 180 height 10
paste input "530405115"
click at [154, 12] on input "530405115" at bounding box center [117, 13] width 180 height 10
type input "530405115"
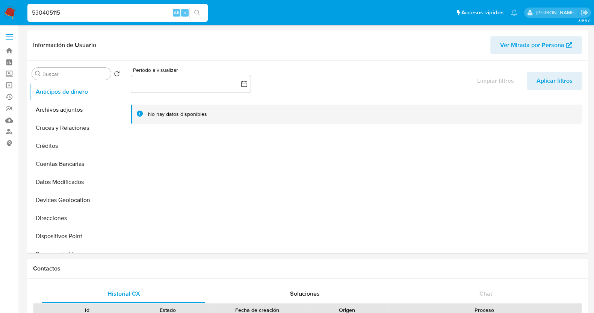
select select "10"
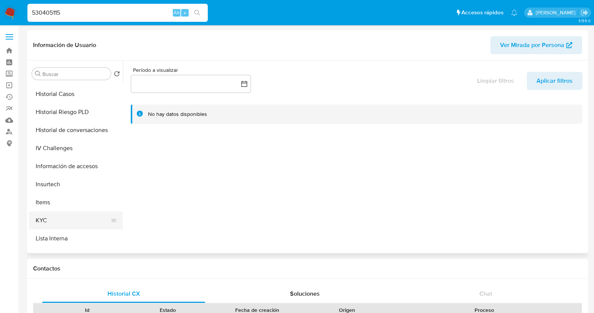
scroll to position [235, 0]
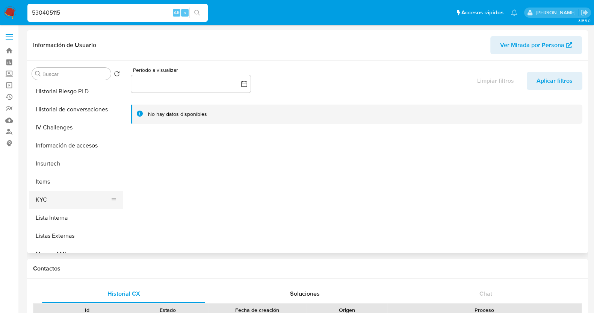
click at [62, 198] on button "KYC" at bounding box center [73, 199] width 88 height 18
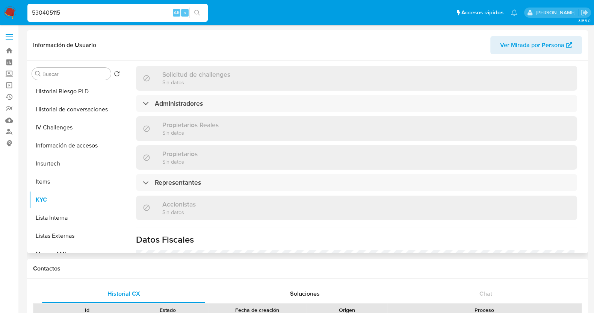
scroll to position [350, 0]
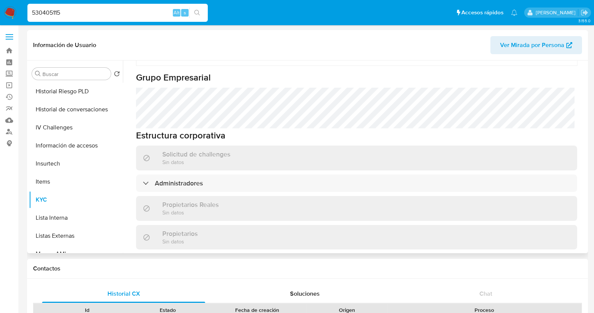
click at [147, 258] on div "Representantes" at bounding box center [172, 262] width 58 height 8
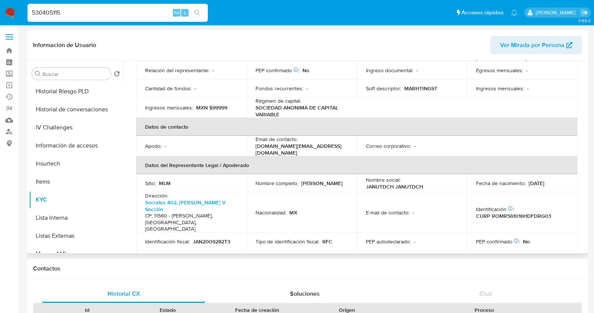
scroll to position [162, 0]
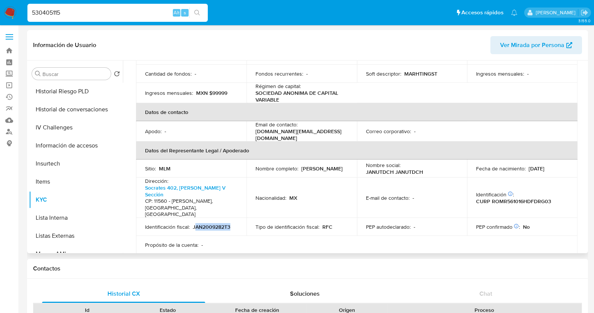
drag, startPoint x: 201, startPoint y: 199, endPoint x: 194, endPoint y: 198, distance: 7.2
click at [194, 223] on div "Identificación fiscal : JAN2009282T3" at bounding box center [191, 226] width 92 height 7
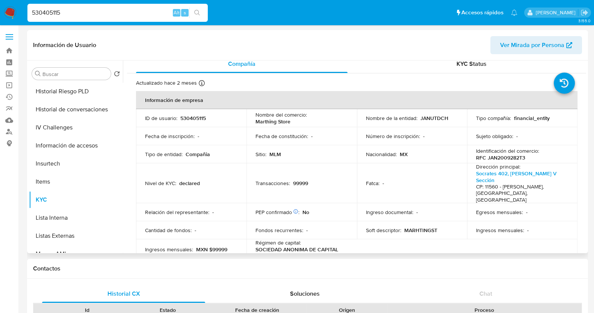
scroll to position [0, 0]
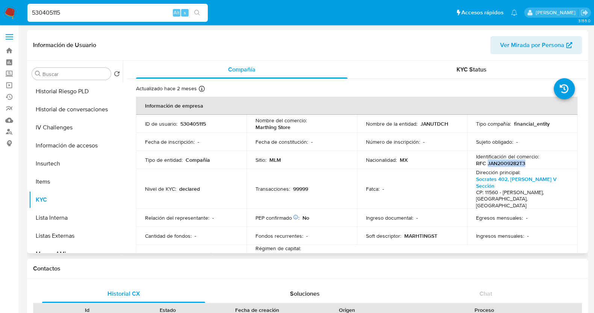
drag, startPoint x: 523, startPoint y: 163, endPoint x: 485, endPoint y: 163, distance: 37.6
click at [485, 163] on div "Identificación del comercio : RFC JAN2009282T3" at bounding box center [522, 160] width 92 height 14
copy p "JAN2009282T3"
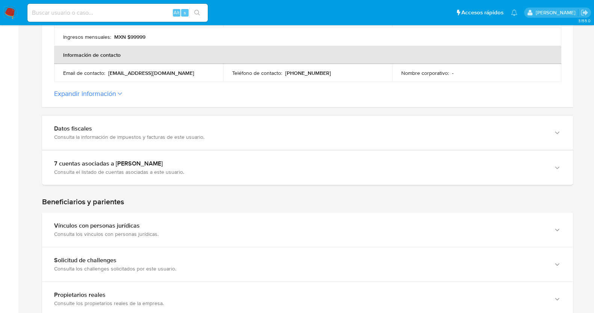
scroll to position [308, 0]
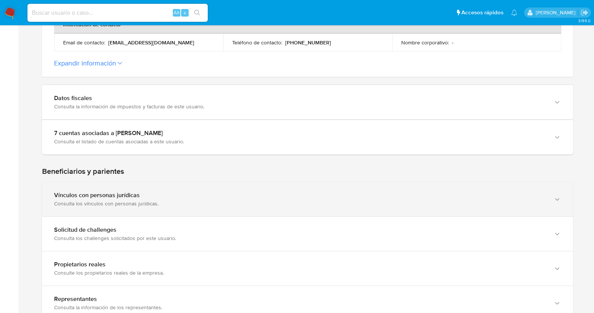
click at [520, 199] on div "Vínculos con personas jurídicas Consulta los vínculos con personas jurídicas." at bounding box center [300, 198] width 492 height 15
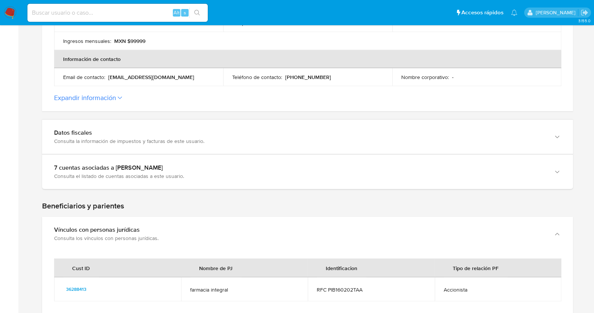
scroll to position [292, 0]
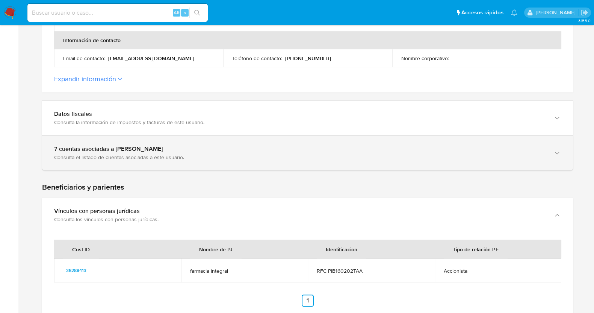
click at [185, 157] on div "Consulta el listado de cuentas asociadas a este usuario." at bounding box center [300, 157] width 492 height 7
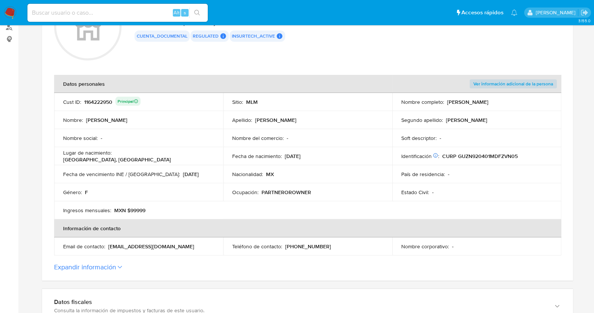
scroll to position [0, 0]
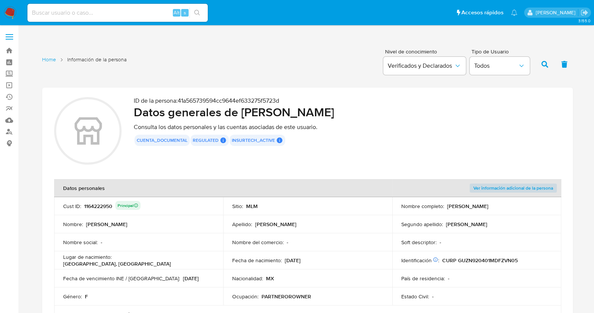
drag, startPoint x: 112, startPoint y: 207, endPoint x: 84, endPoint y: 202, distance: 27.9
click at [84, 202] on div "1164222950 Principal" at bounding box center [112, 206] width 56 height 11
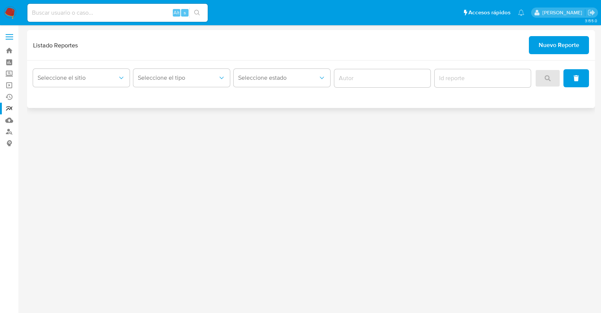
click at [556, 48] on span "Nuevo Reporte" at bounding box center [559, 45] width 41 height 17
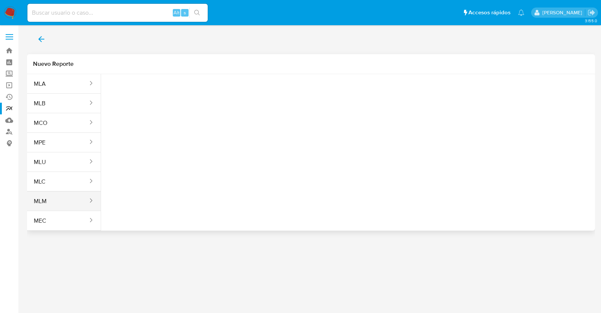
click at [42, 197] on button "MLM" at bounding box center [58, 201] width 62 height 18
click at [148, 85] on button "Seleccione una opcion" at bounding box center [148, 94] width 83 height 18
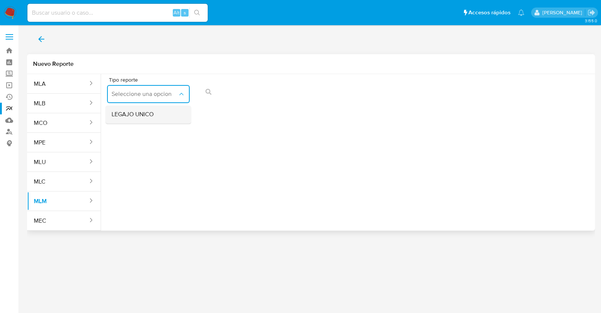
click at [154, 117] on div "LEGAJO UNICO" at bounding box center [146, 114] width 69 height 18
click at [213, 93] on span "RFC" at bounding box center [233, 94] width 66 height 8
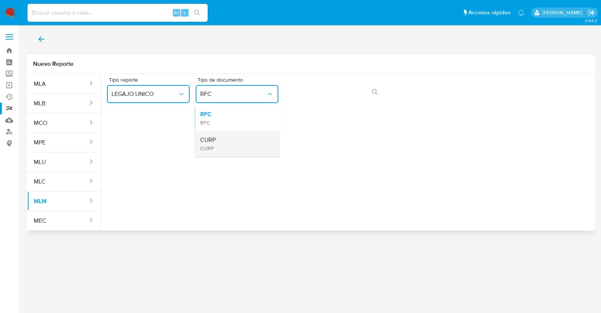
click at [207, 144] on span "CURP" at bounding box center [207, 140] width 15 height 8
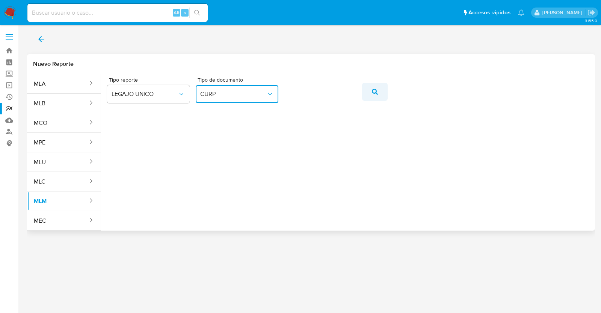
click at [376, 88] on span "action-search" at bounding box center [375, 91] width 6 height 17
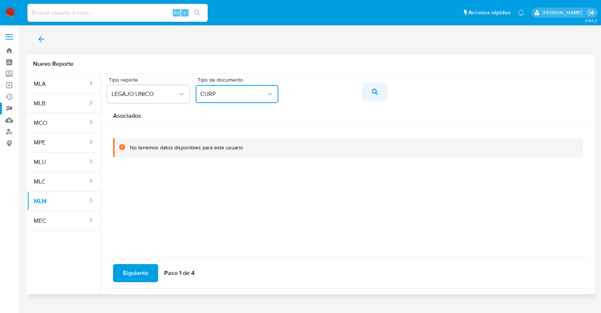
click at [378, 91] on icon "action-search" at bounding box center [375, 92] width 6 height 6
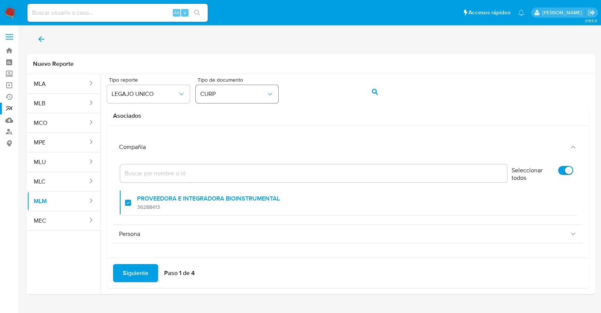
click at [251, 94] on span "CURP" at bounding box center [233, 94] width 66 height 8
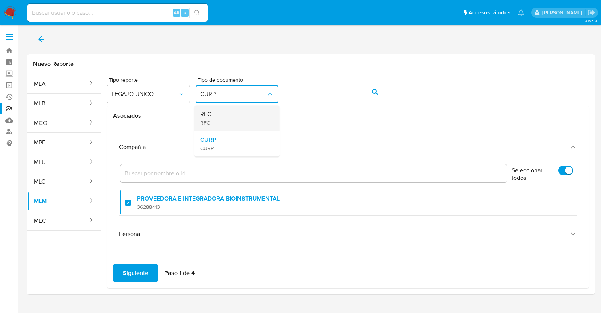
click at [219, 122] on div "RFC RFC" at bounding box center [234, 118] width 69 height 26
click at [367, 86] on button "action-search" at bounding box center [375, 92] width 26 height 18
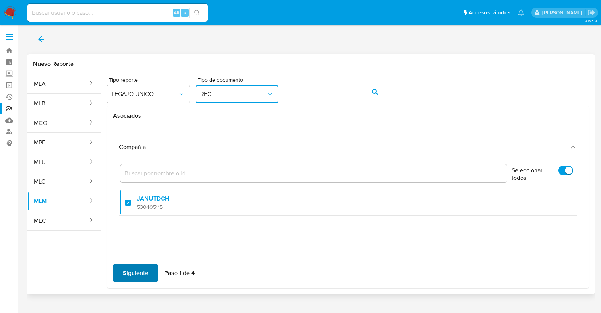
click at [145, 272] on span "Siguiente" at bounding box center [136, 273] width 26 height 17
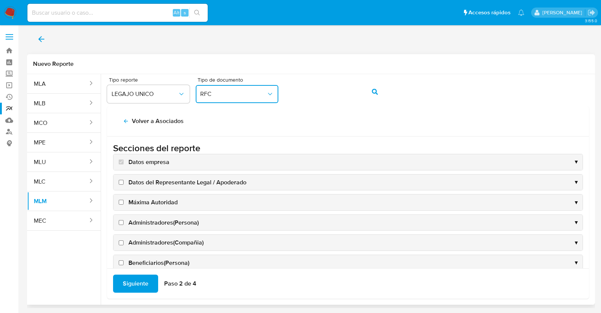
click at [117, 183] on label "Datos del Representante Legal / Apoderado" at bounding box center [181, 182] width 129 height 8
click at [119, 183] on input "Datos del Representante Legal / Apoderado" at bounding box center [121, 182] width 5 height 5
checkbox input "true"
click at [125, 200] on label "Máxima Autoridad" at bounding box center [147, 202] width 60 height 8
click at [124, 200] on input "Máxima Autoridad" at bounding box center [121, 202] width 5 height 5
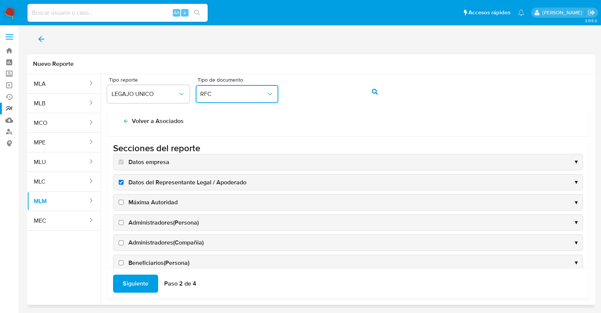
checkbox input "true"
click at [121, 221] on input "Administradores(Persona)" at bounding box center [121, 222] width 5 height 5
checkbox input "true"
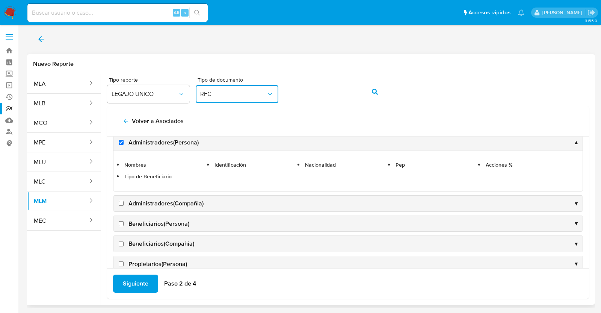
scroll to position [94, 0]
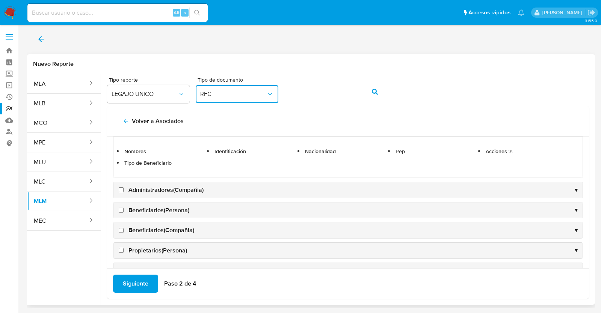
click at [121, 191] on label "Administradores(Compañia)" at bounding box center [160, 190] width 86 height 8
click at [121, 191] on input "Administradores(Compañia)" at bounding box center [121, 189] width 5 height 5
checkbox input "true"
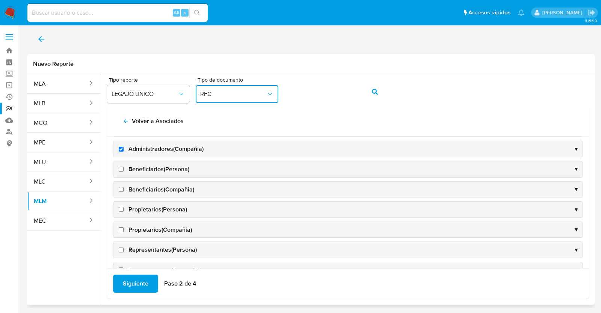
click at [121, 165] on label "Beneficiarios(Persona)" at bounding box center [153, 169] width 72 height 8
click at [121, 166] on input "Beneficiarios(Persona)" at bounding box center [121, 168] width 5 height 5
checkbox input "true"
click at [119, 187] on input "Beneficiarios(Compañia)" at bounding box center [121, 189] width 5 height 5
checkbox input "true"
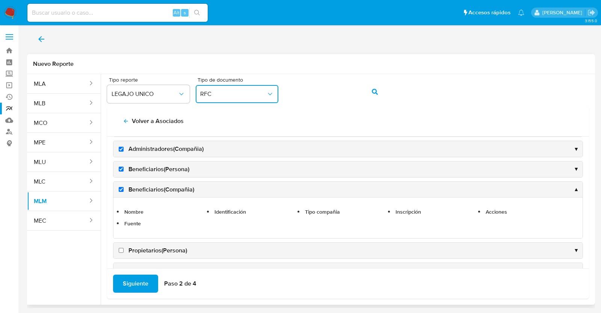
click at [120, 251] on input "Propietarios(Persona)" at bounding box center [121, 250] width 5 height 5
checkbox input "true"
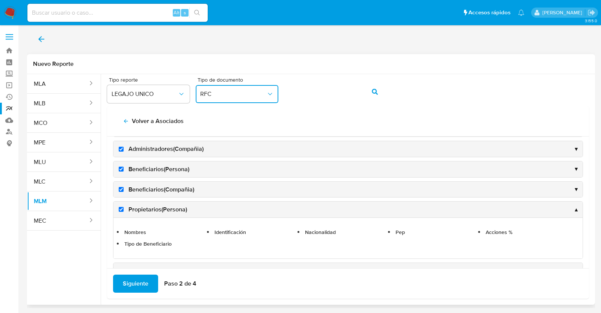
scroll to position [141, 0]
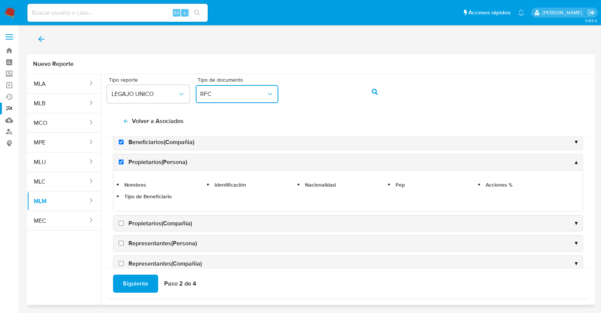
click at [121, 222] on input "Propietarios(Compañia)" at bounding box center [121, 223] width 5 height 5
checkbox input "true"
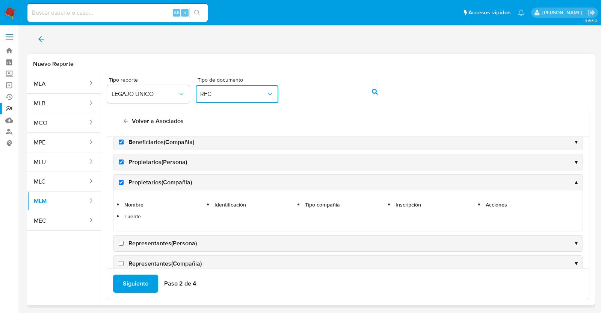
click at [119, 243] on input "Representantes(Persona)" at bounding box center [121, 242] width 5 height 5
checkbox input "true"
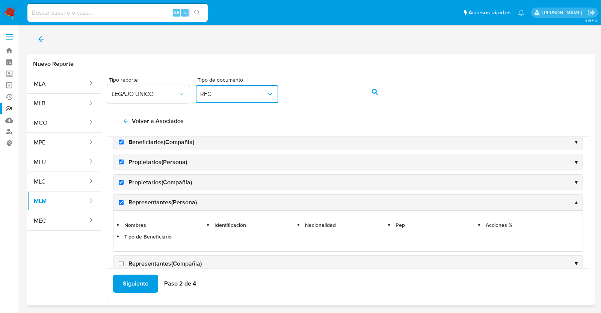
click at [123, 261] on input "Representantes(Compañia)" at bounding box center [121, 263] width 5 height 5
checkbox input "true"
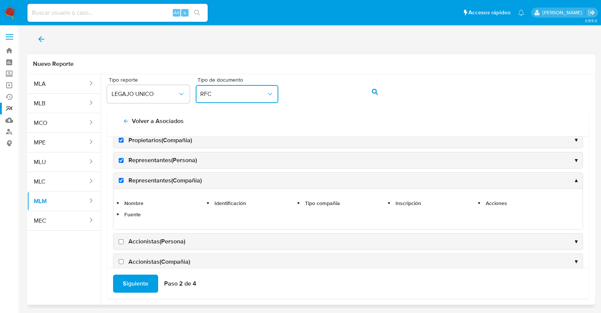
scroll to position [235, 0]
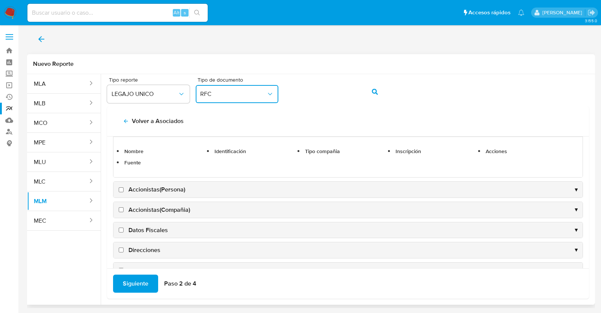
click at [122, 187] on input "Accionistas(Persona)" at bounding box center [121, 189] width 5 height 5
checkbox input "true"
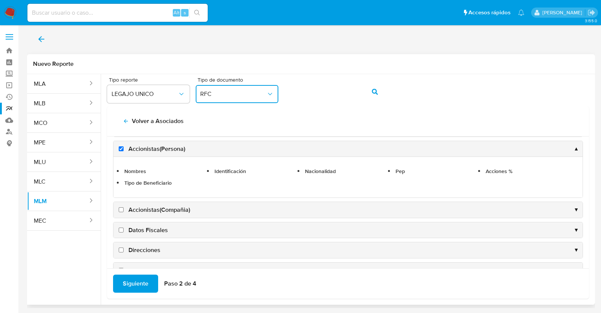
click at [122, 207] on input "Accionistas(Compañia)" at bounding box center [121, 209] width 5 height 5
checkbox input "true"
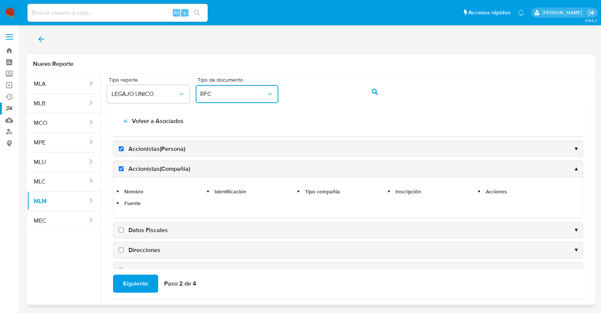
click at [121, 228] on input "Datos Fiscales" at bounding box center [121, 229] width 5 height 5
checkbox input "true"
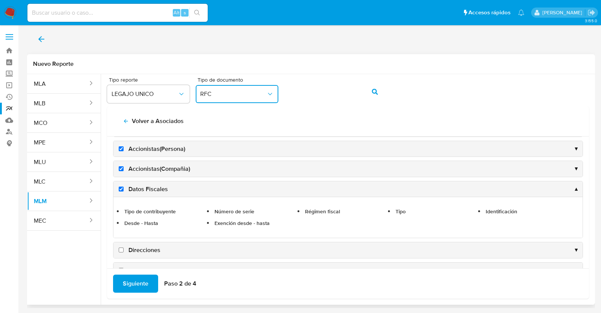
click at [122, 246] on label "Direcciones" at bounding box center [138, 250] width 43 height 8
click at [122, 247] on input "Direcciones" at bounding box center [121, 249] width 5 height 5
checkbox input "true"
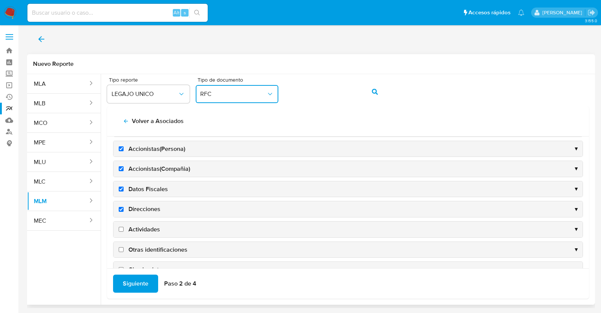
scroll to position [252, 0]
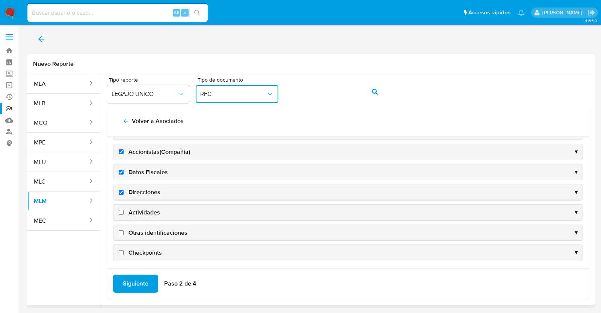
click at [119, 212] on input "Actividades" at bounding box center [121, 212] width 5 height 5
checkbox input "true"
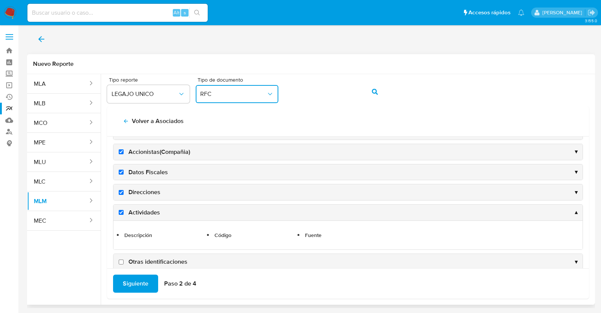
click at [122, 259] on input "Otras identificaciones" at bounding box center [121, 261] width 5 height 5
checkbox input "true"
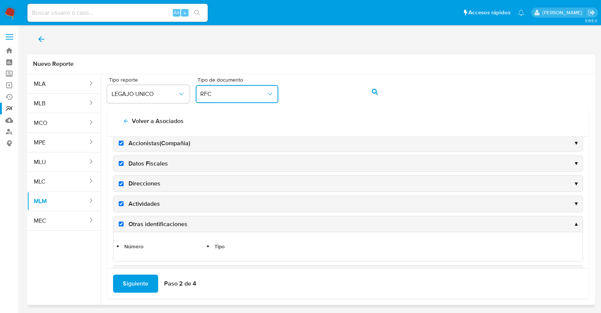
scroll to position [281, 0]
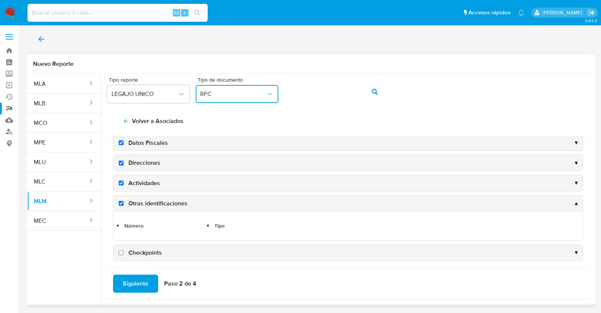
click at [121, 250] on input "Checkpoints" at bounding box center [121, 252] width 5 height 5
checkbox input "true"
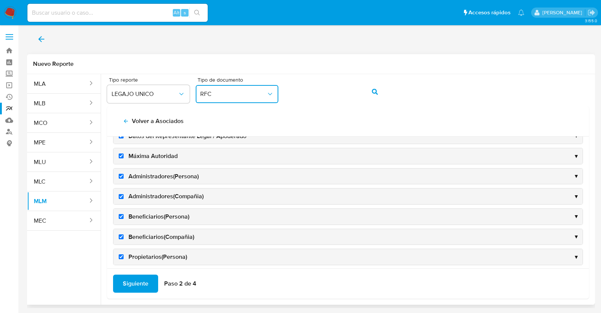
scroll to position [0, 0]
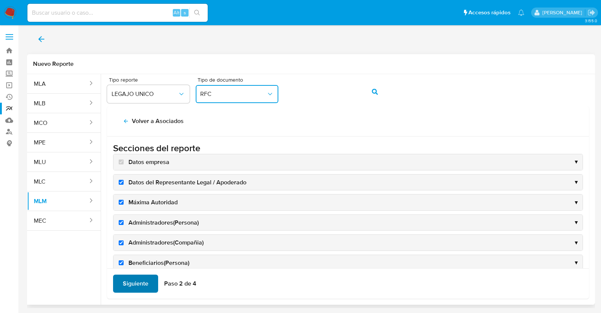
click at [143, 277] on span "Siguiente" at bounding box center [136, 283] width 26 height 17
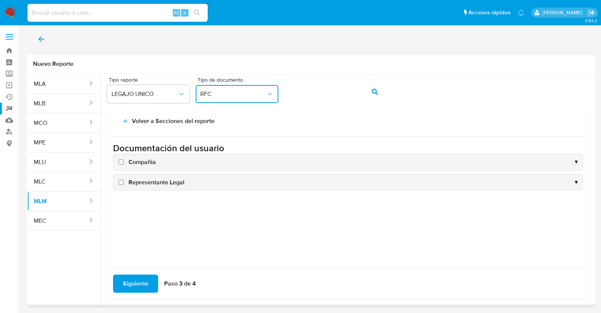
click at [120, 165] on label "Compañia" at bounding box center [136, 162] width 39 height 8
click at [120, 164] on input "Compañia" at bounding box center [121, 161] width 5 height 5
checkbox input "true"
click at [120, 181] on input "Representante Legal" at bounding box center [121, 182] width 5 height 5
checkbox input "true"
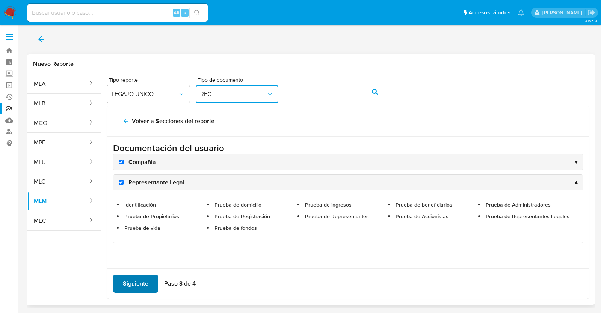
click at [146, 284] on span "Siguiente" at bounding box center [136, 283] width 26 height 17
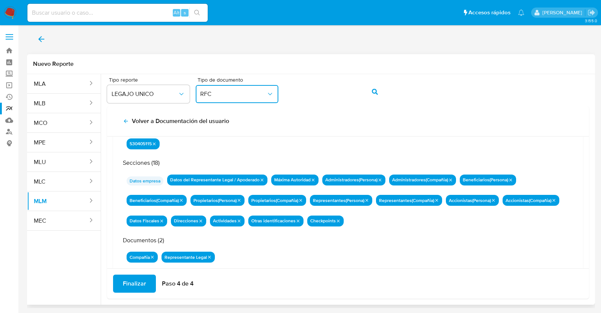
scroll to position [65, 0]
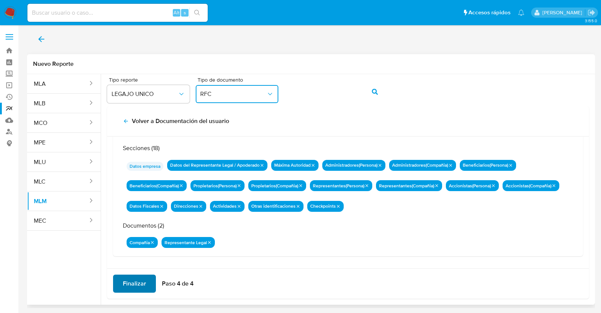
click at [141, 284] on span "Finalizar" at bounding box center [134, 283] width 23 height 17
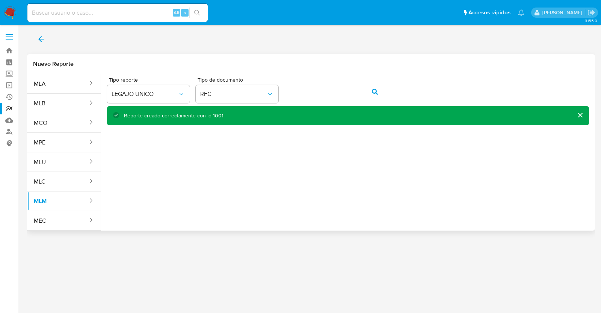
click at [43, 35] on icon "back" at bounding box center [41, 39] width 9 height 9
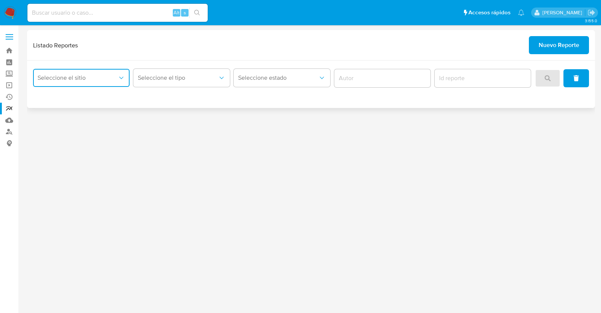
click at [109, 82] on button "Seleccione el sitio" at bounding box center [81, 78] width 97 height 18
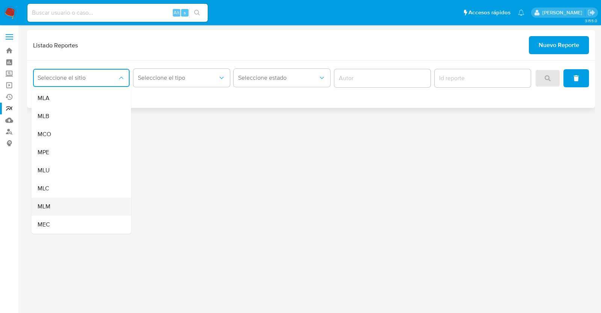
click at [63, 208] on div "MLM" at bounding box center [79, 206] width 83 height 18
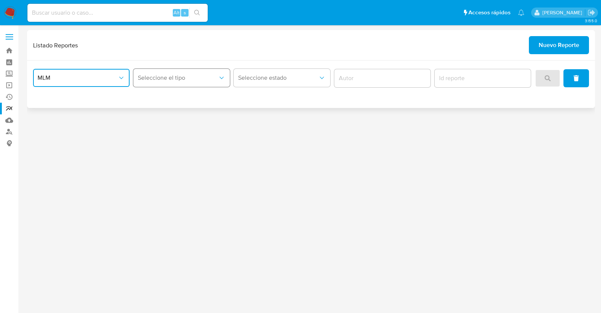
click at [167, 84] on button "Seleccione el tipo" at bounding box center [181, 78] width 97 height 18
click at [160, 119] on span "LEGAJO UNICO" at bounding box center [159, 116] width 42 height 8
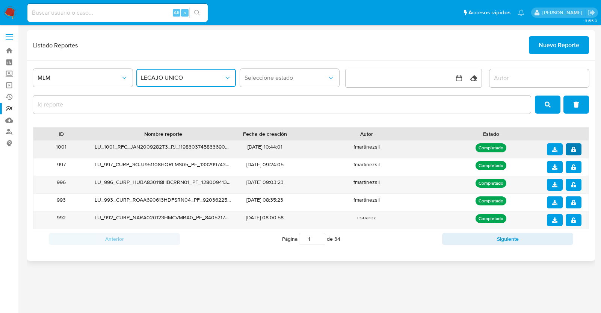
click at [579, 150] on button "notify_security" at bounding box center [574, 149] width 16 height 12
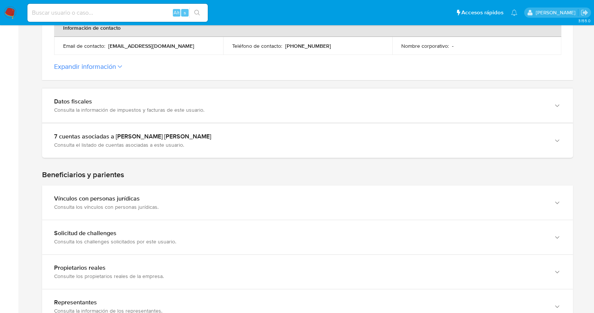
scroll to position [302, 0]
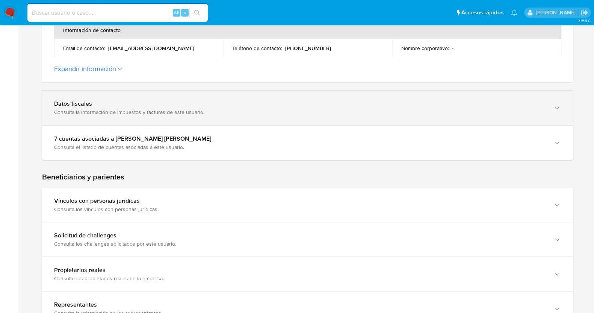
click at [403, 110] on div "Consulta la información de impuestos y facturas de este usuario." at bounding box center [300, 112] width 492 height 7
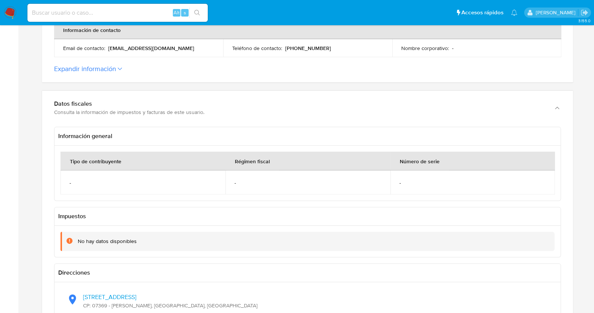
click at [95, 73] on button "Expandir información" at bounding box center [85, 69] width 62 height 8
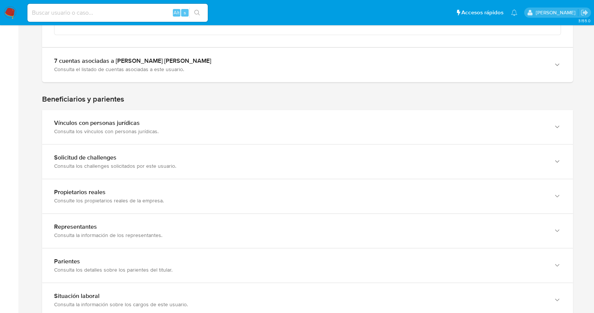
scroll to position [1020, 0]
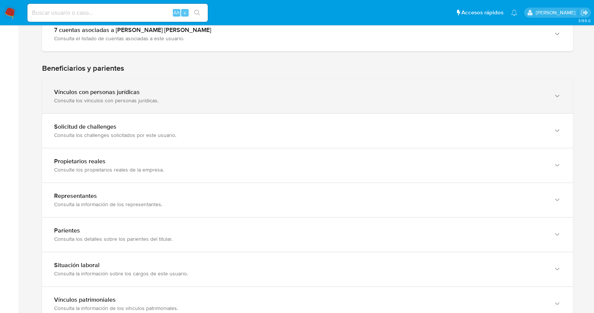
click at [271, 91] on div "Vínculos con personas jurídicas" at bounding box center [300, 92] width 492 height 8
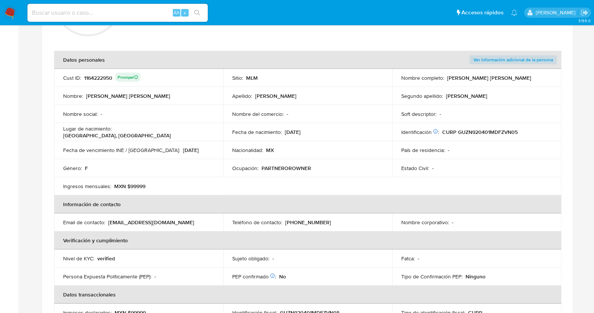
scroll to position [0, 0]
